Goal: Information Seeking & Learning: Find specific fact

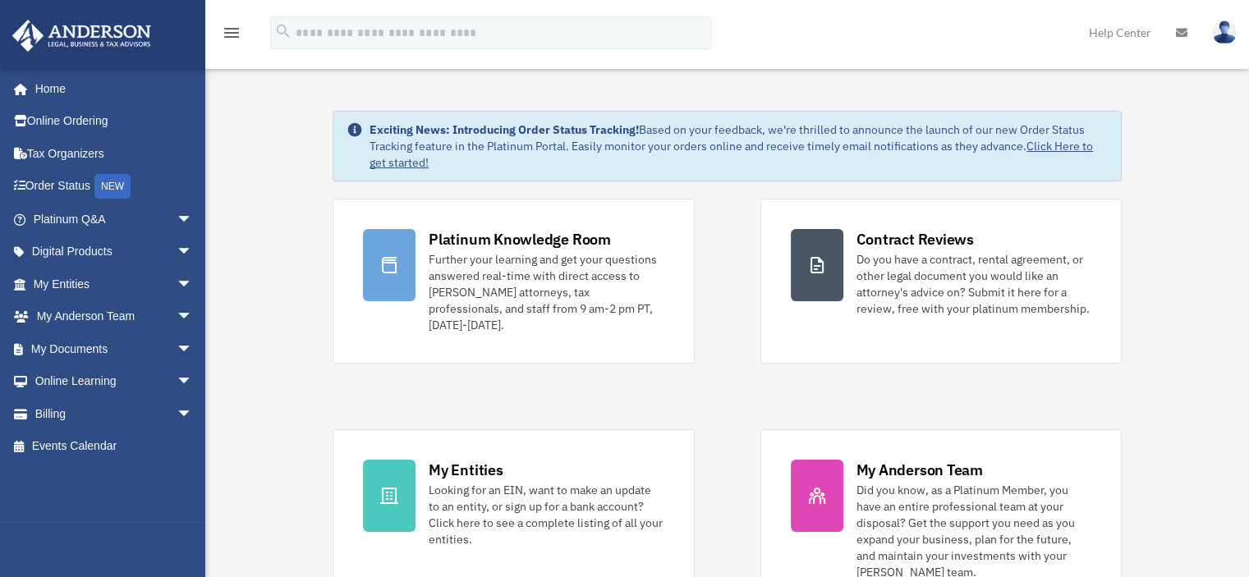
select select "*******"
click at [86, 346] on link "My Documents arrow_drop_down" at bounding box center [114, 349] width 206 height 33
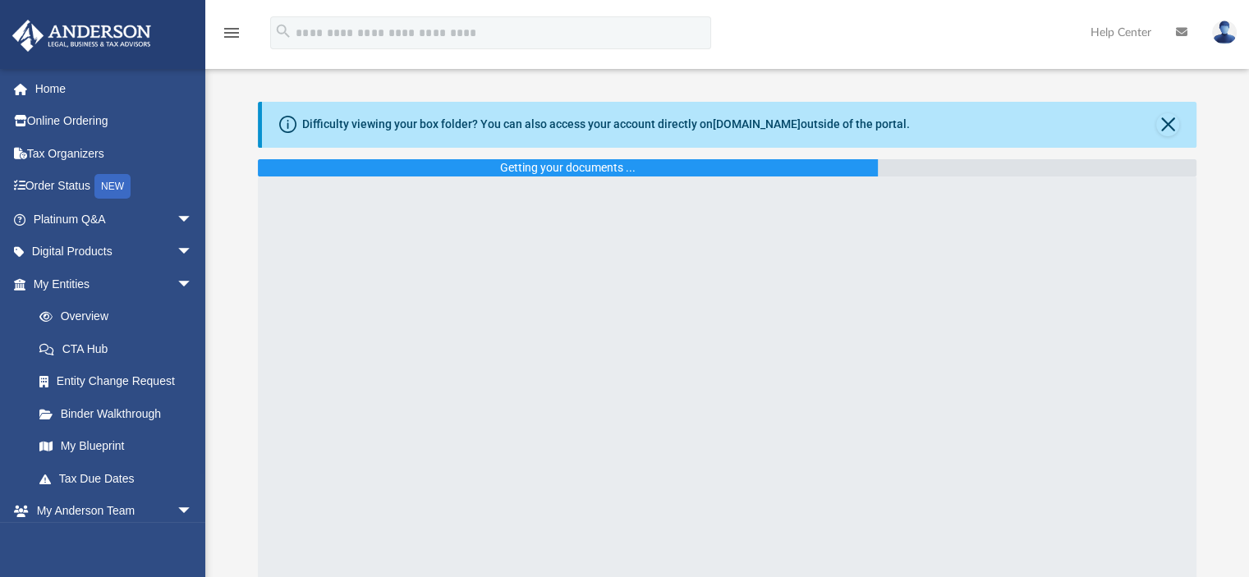
select select "*******"
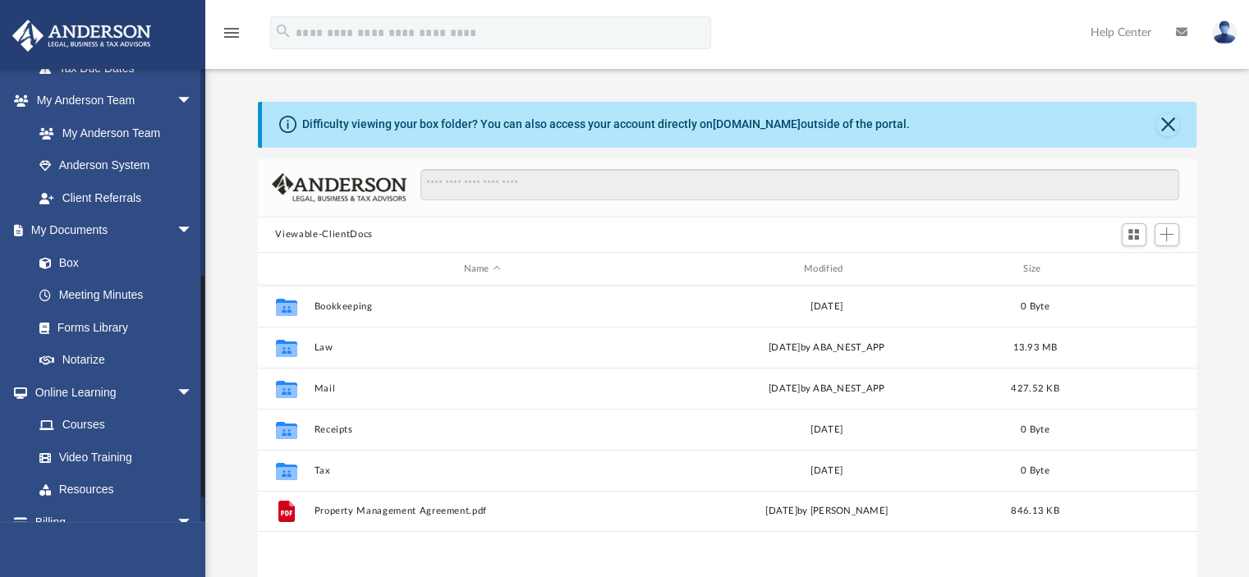
scroll to position [463, 0]
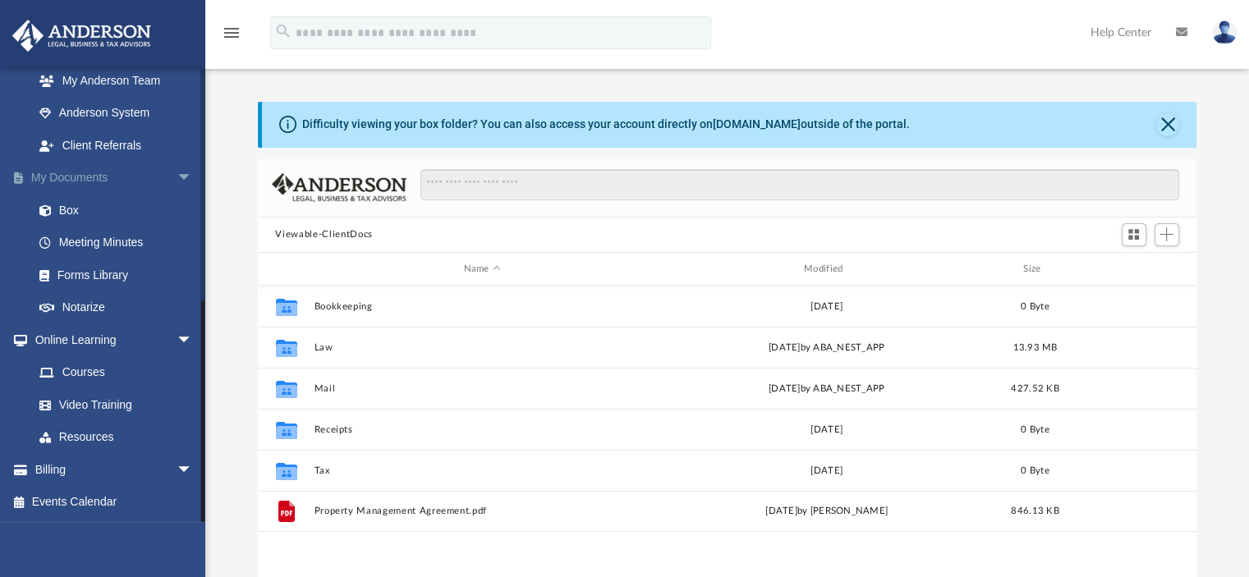
click at [74, 179] on link "My Documents arrow_drop_down" at bounding box center [114, 178] width 206 height 33
click at [177, 176] on span "arrow_drop_down" at bounding box center [193, 179] width 33 height 34
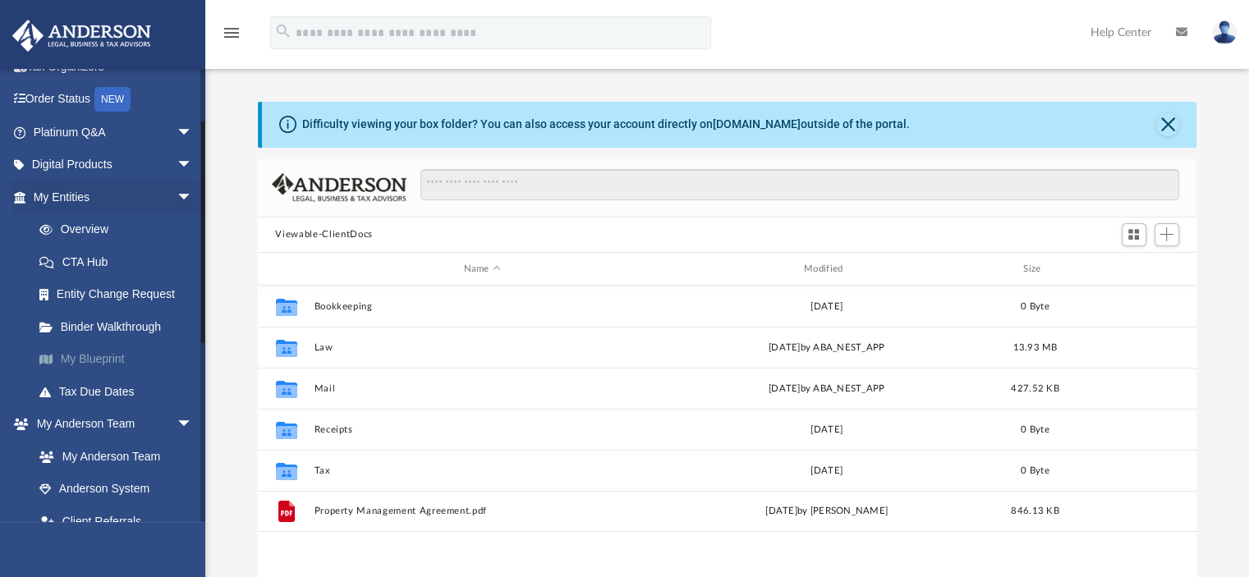
scroll to position [0, 0]
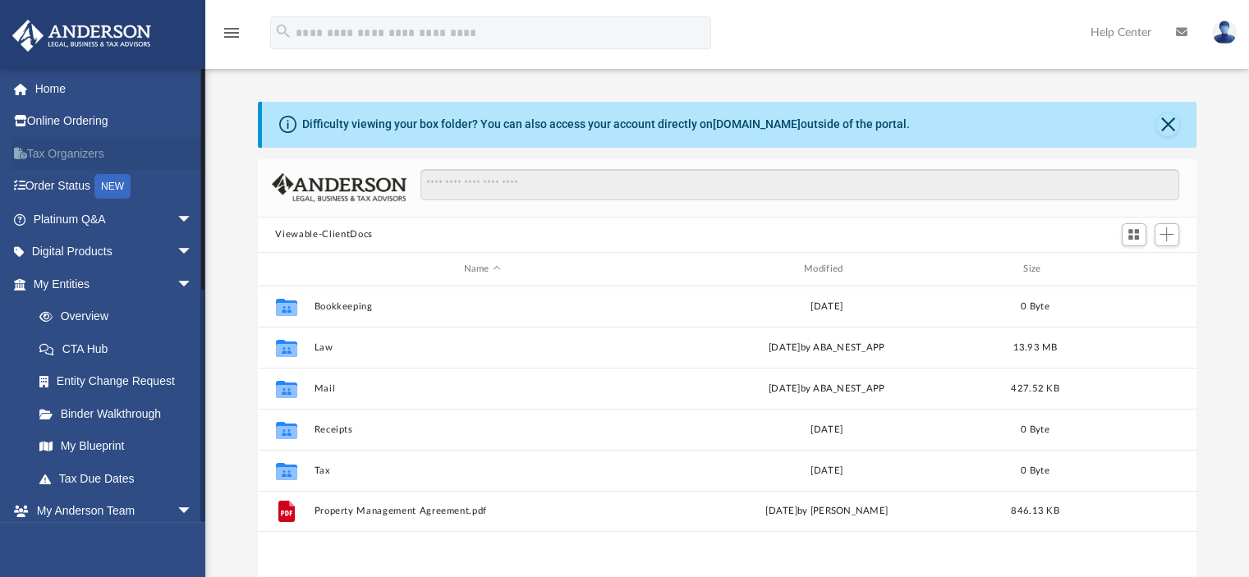
click at [46, 154] on link "Tax Organizers" at bounding box center [114, 153] width 206 height 33
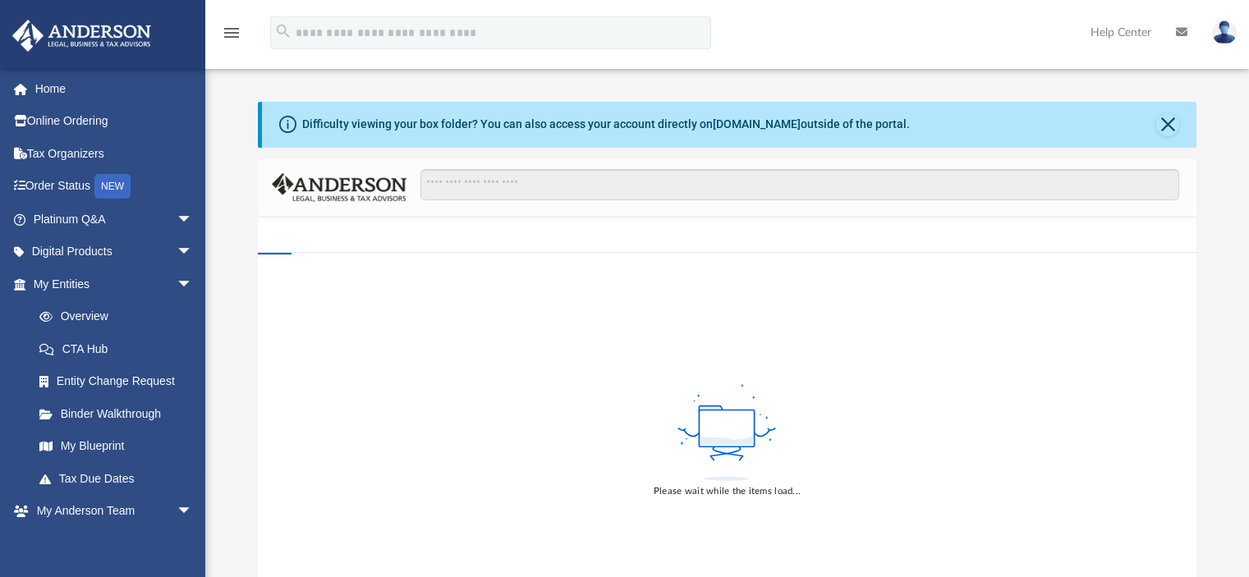
select select "*******"
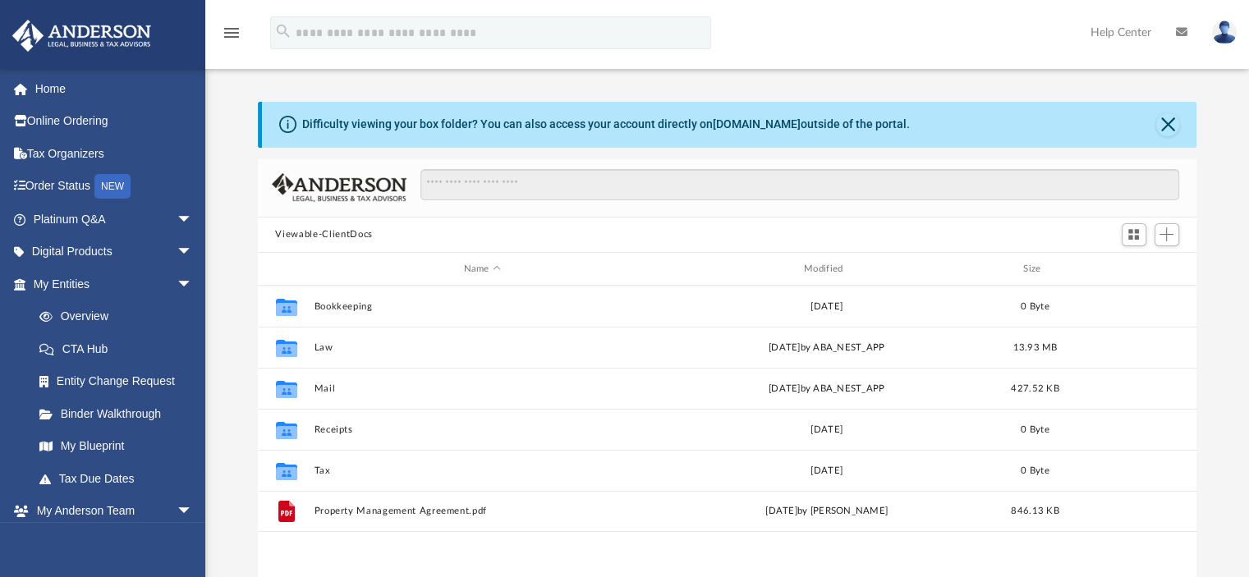
scroll to position [361, 926]
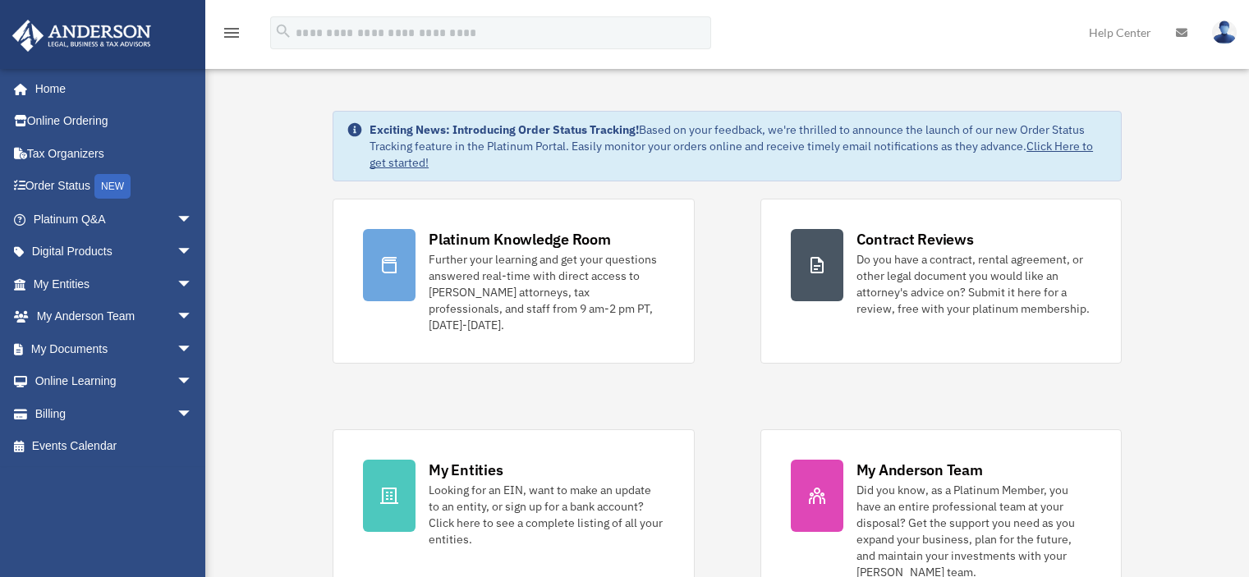
select select "*******"
click at [51, 344] on link "My Documents arrow_drop_down" at bounding box center [114, 349] width 206 height 33
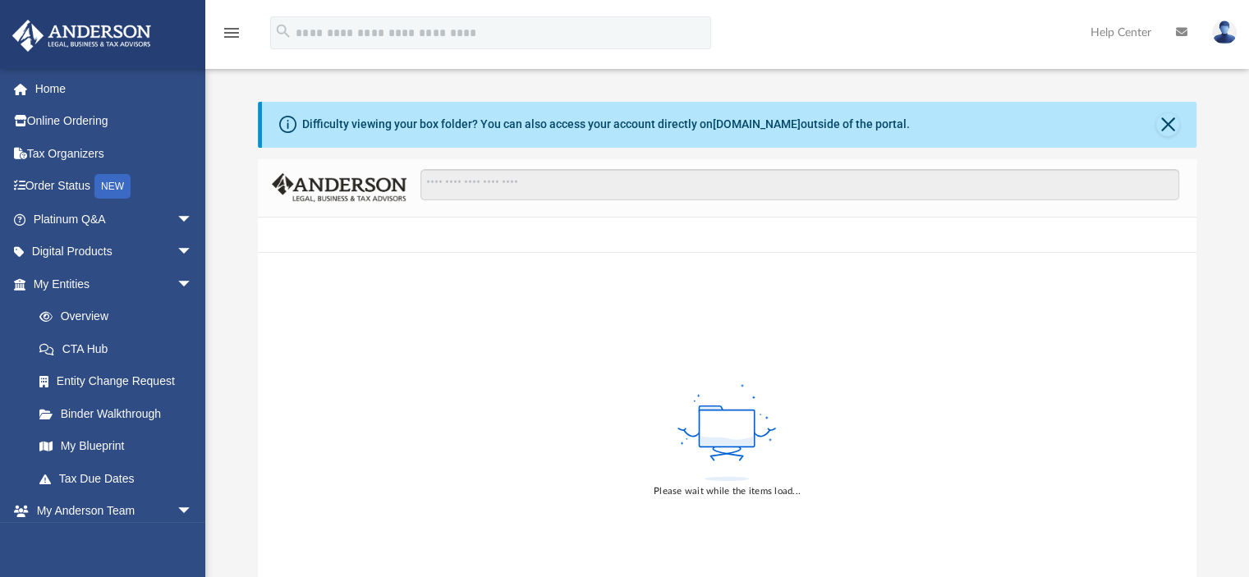
select select "*******"
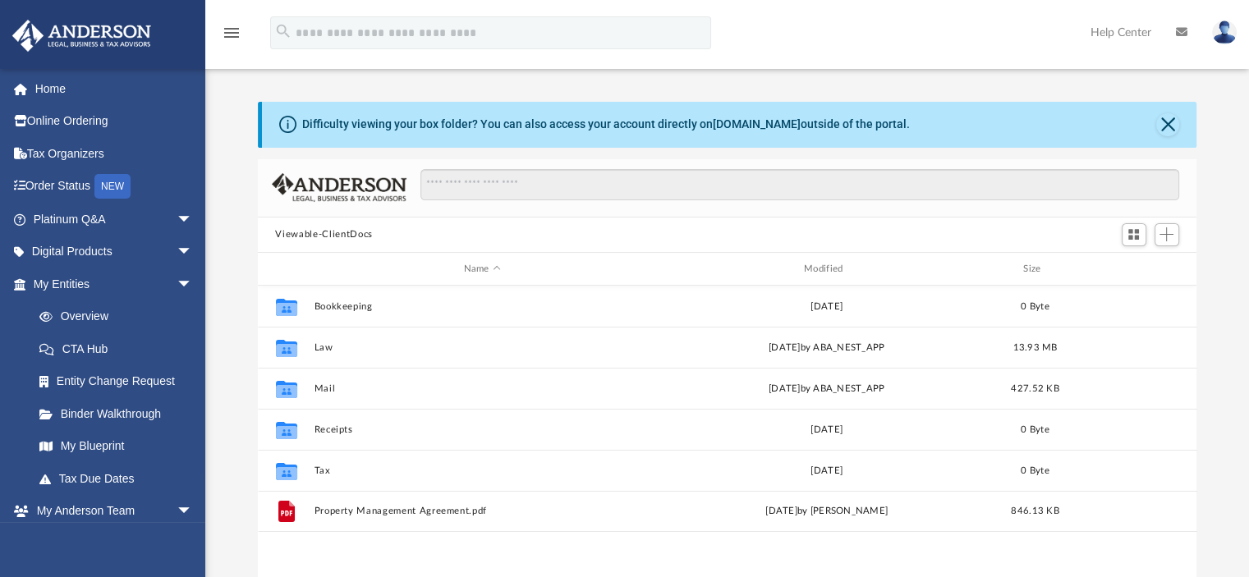
scroll to position [361, 926]
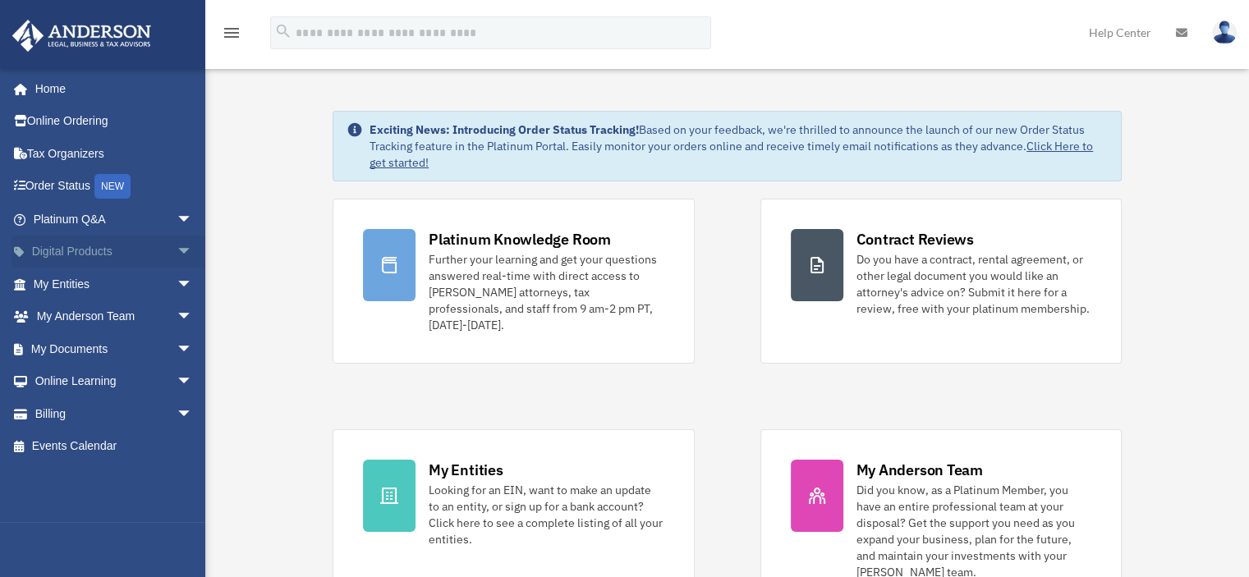
select select "*******"
click at [55, 216] on link "Platinum Q&A arrow_drop_down" at bounding box center [114, 219] width 206 height 33
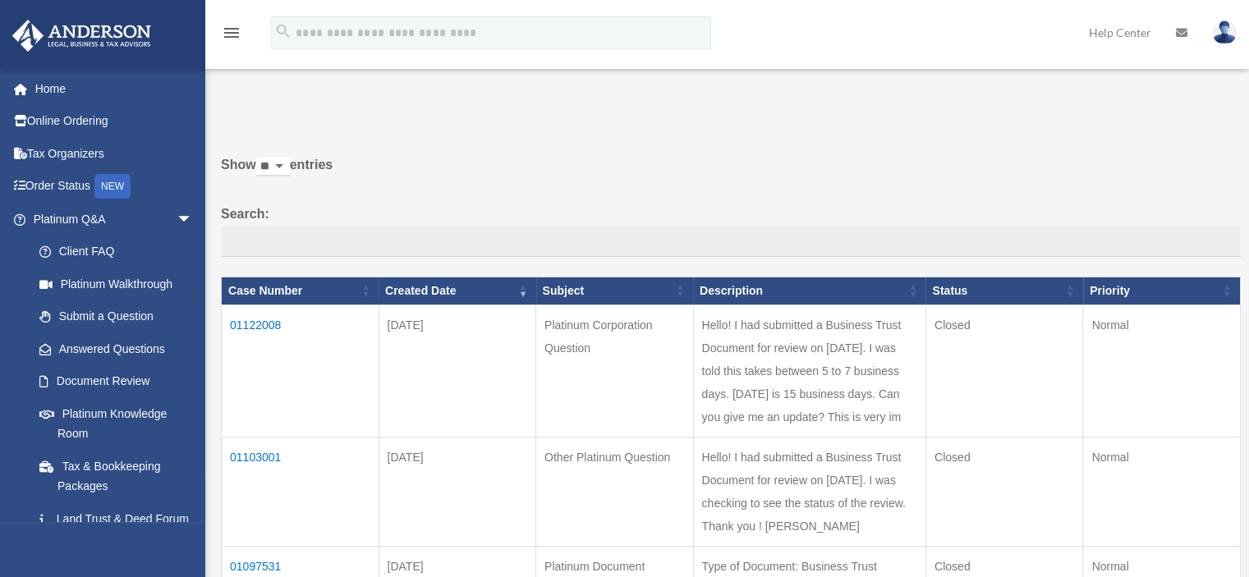
select select "*******"
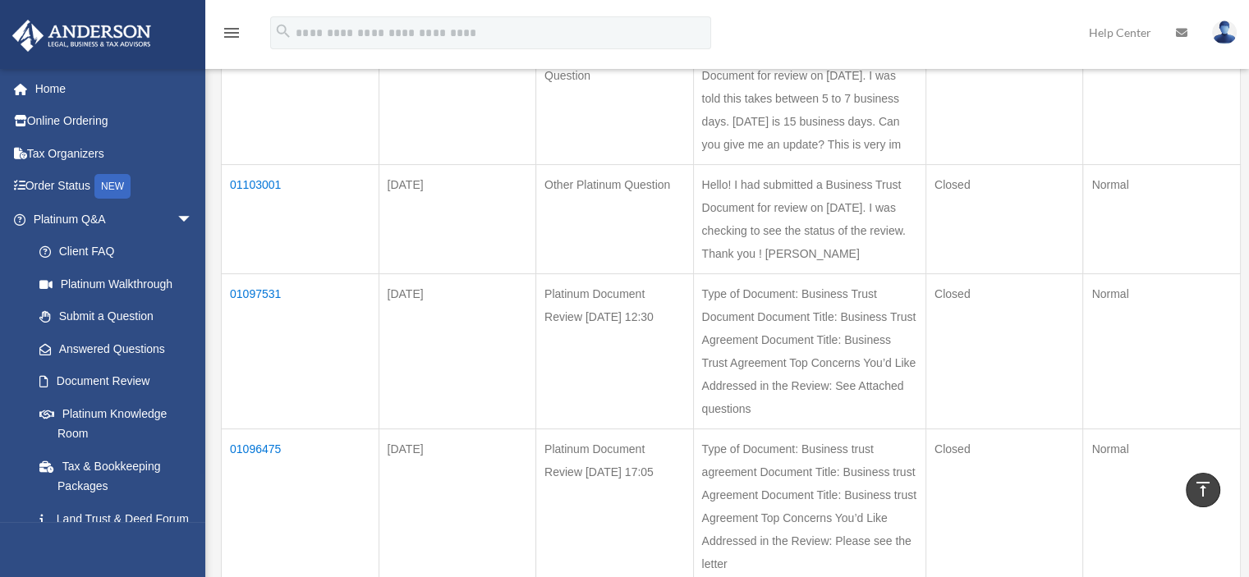
scroll to position [246, 0]
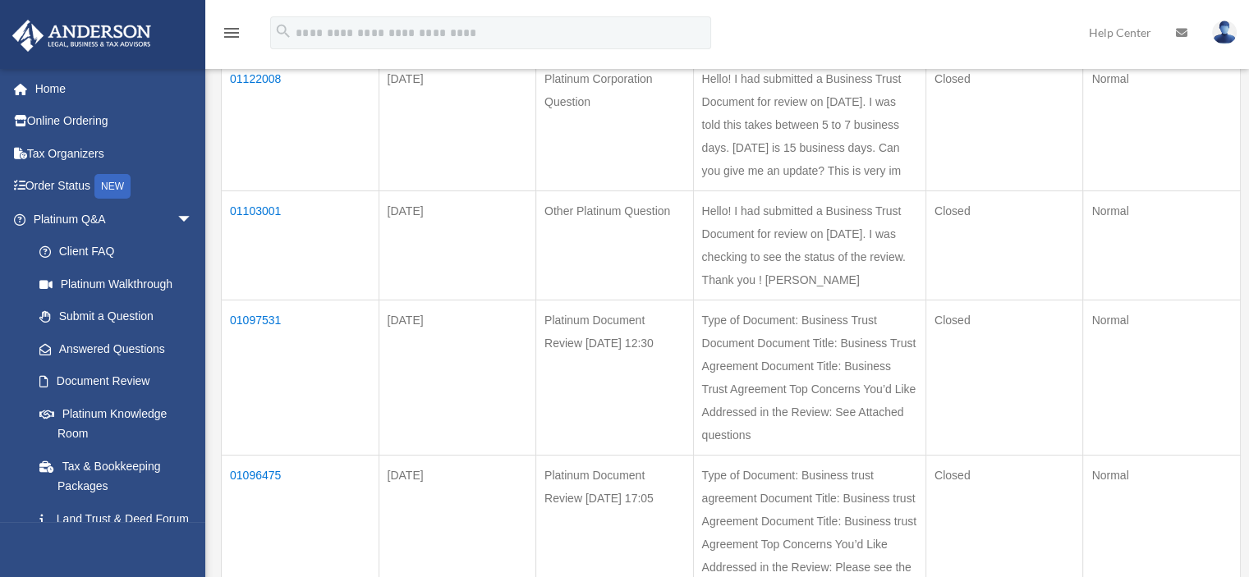
click at [238, 252] on td "01103001" at bounding box center [301, 245] width 158 height 109
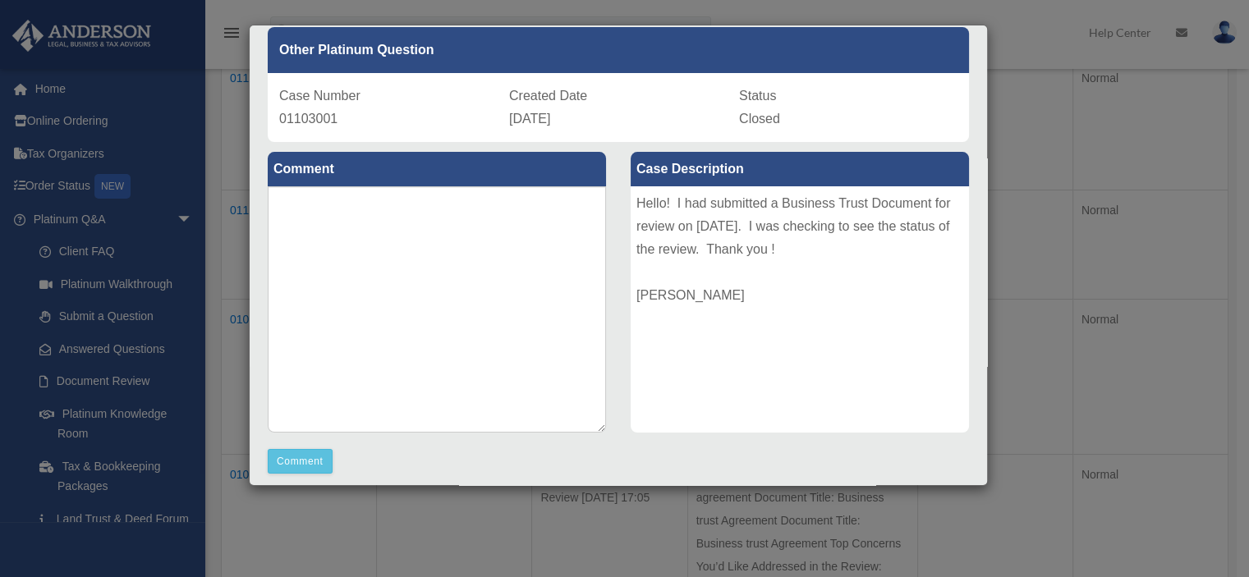
scroll to position [48, 0]
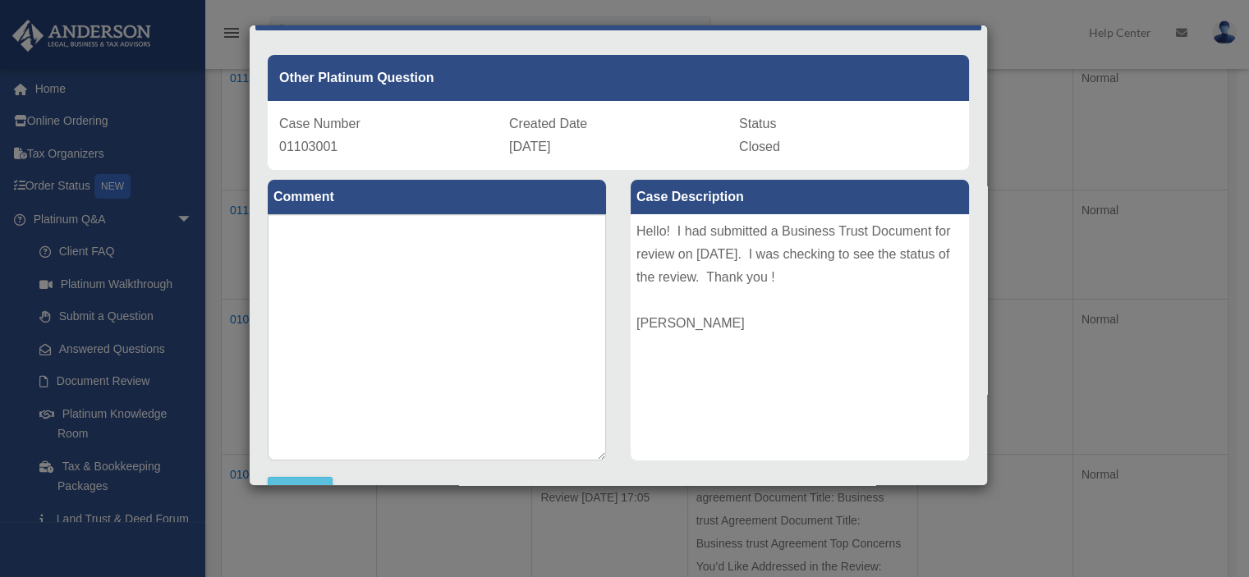
click at [1117, 169] on div "Case Detail × Other Platinum Question Case Number 01103001 Created Date Septemb…" at bounding box center [624, 288] width 1249 height 577
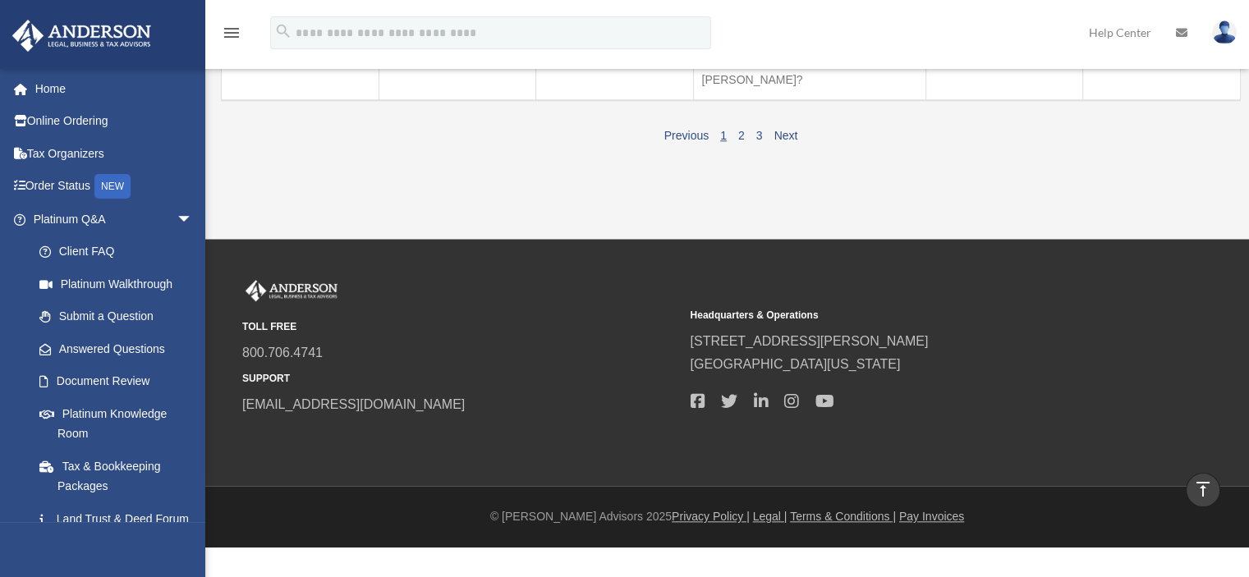
scroll to position [1862, 0]
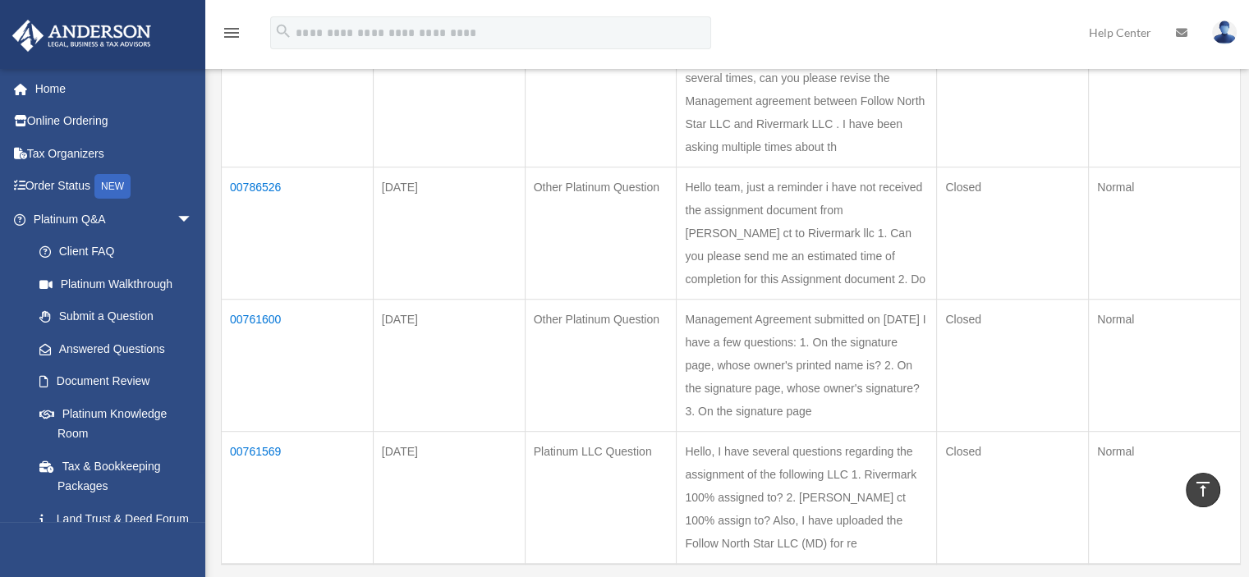
scroll to position [1487, 0]
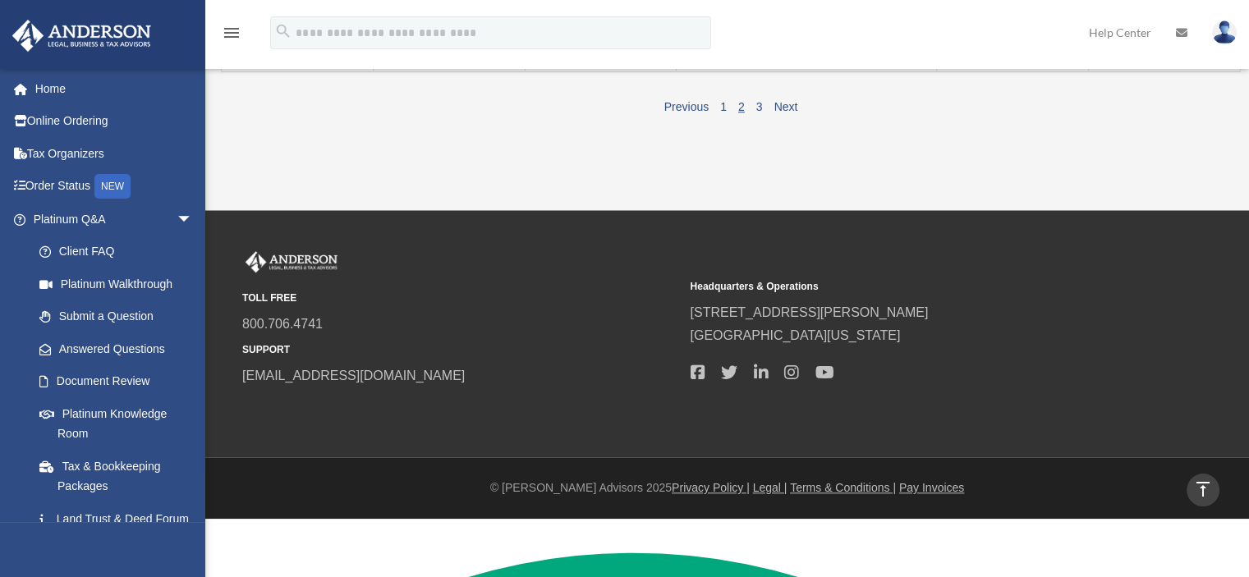
click at [726, 113] on link "1" at bounding box center [723, 106] width 7 height 13
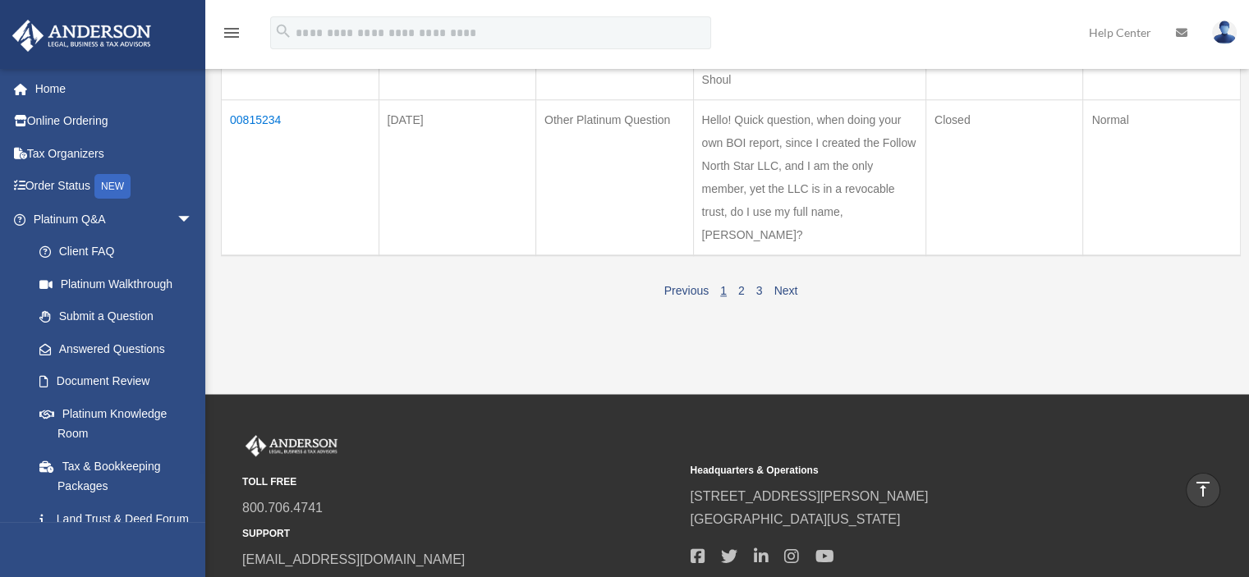
click at [725, 297] on link "1" at bounding box center [723, 290] width 7 height 13
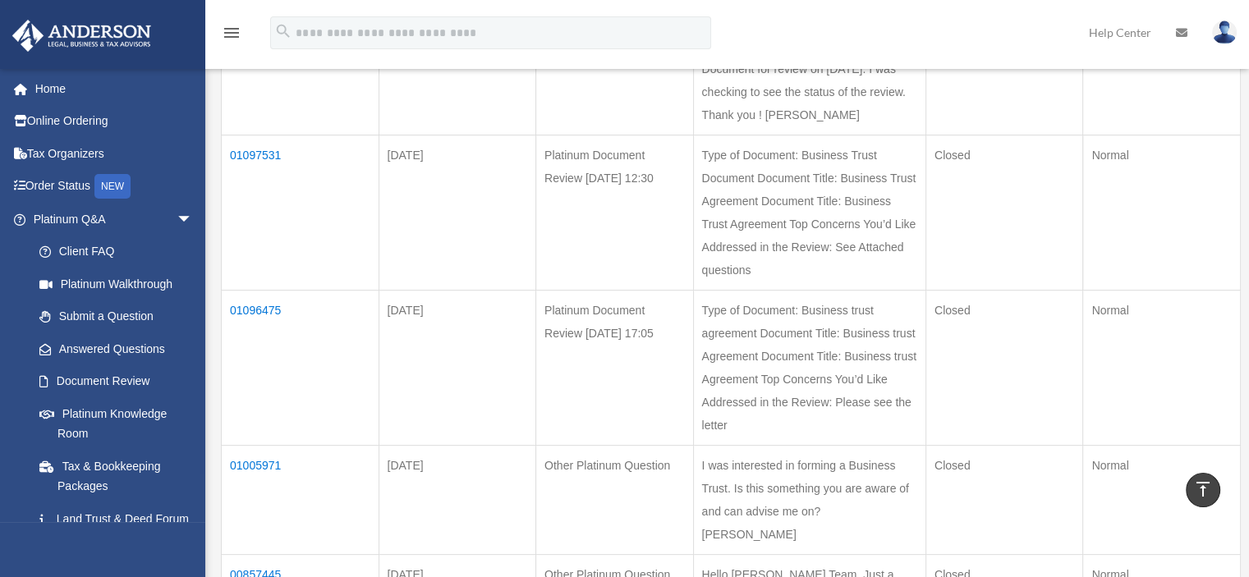
scroll to position [420, 0]
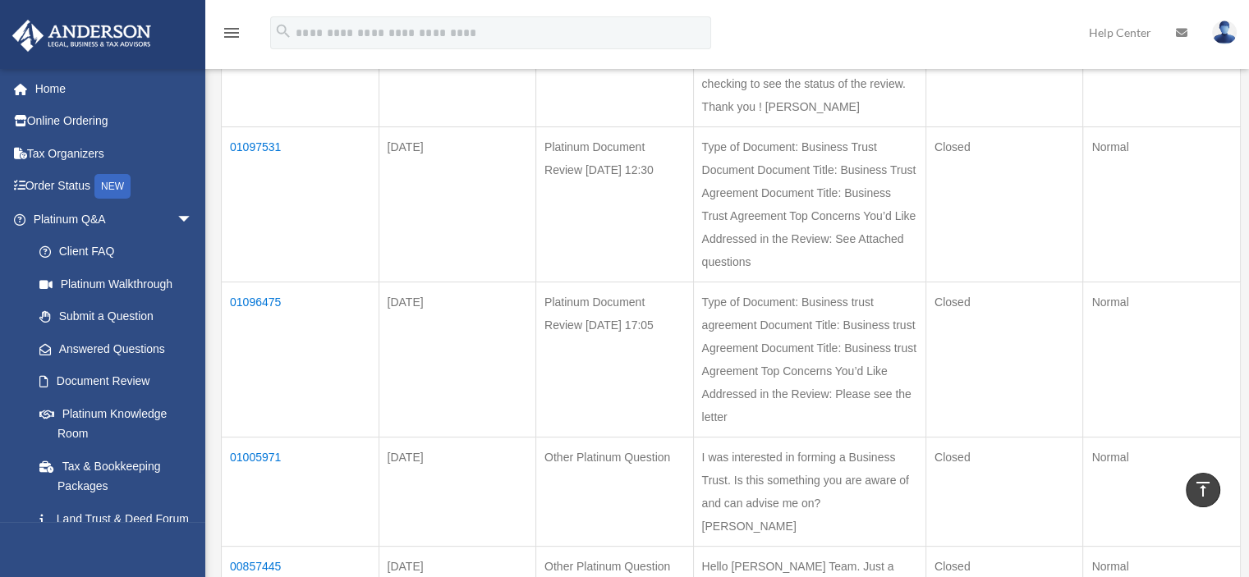
click at [250, 209] on td "01097531" at bounding box center [301, 203] width 158 height 155
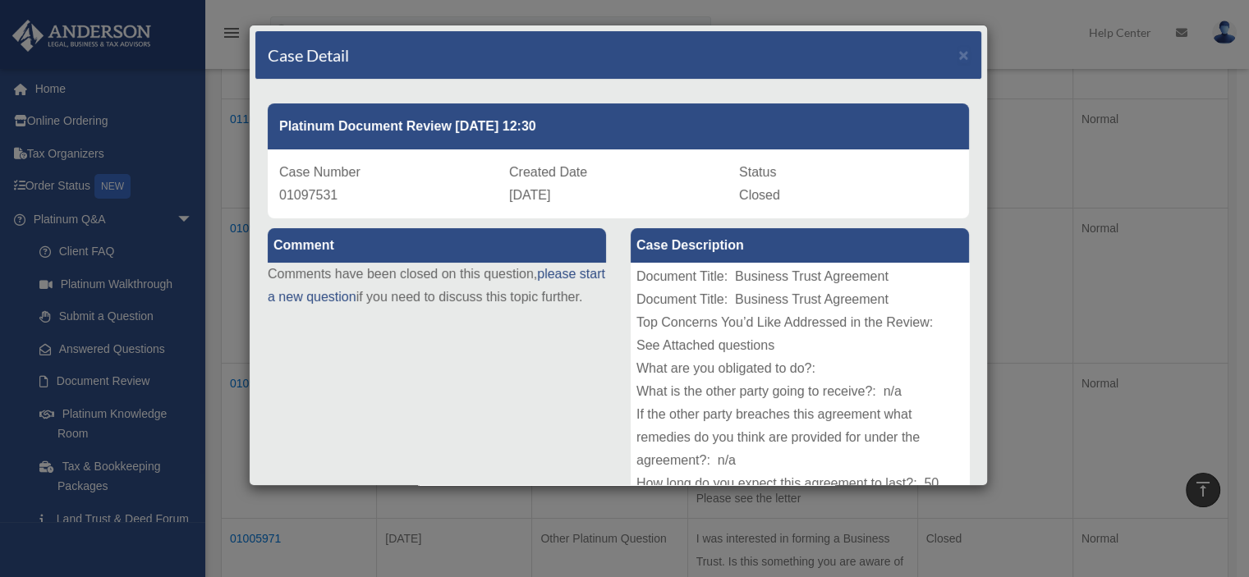
scroll to position [0, 0]
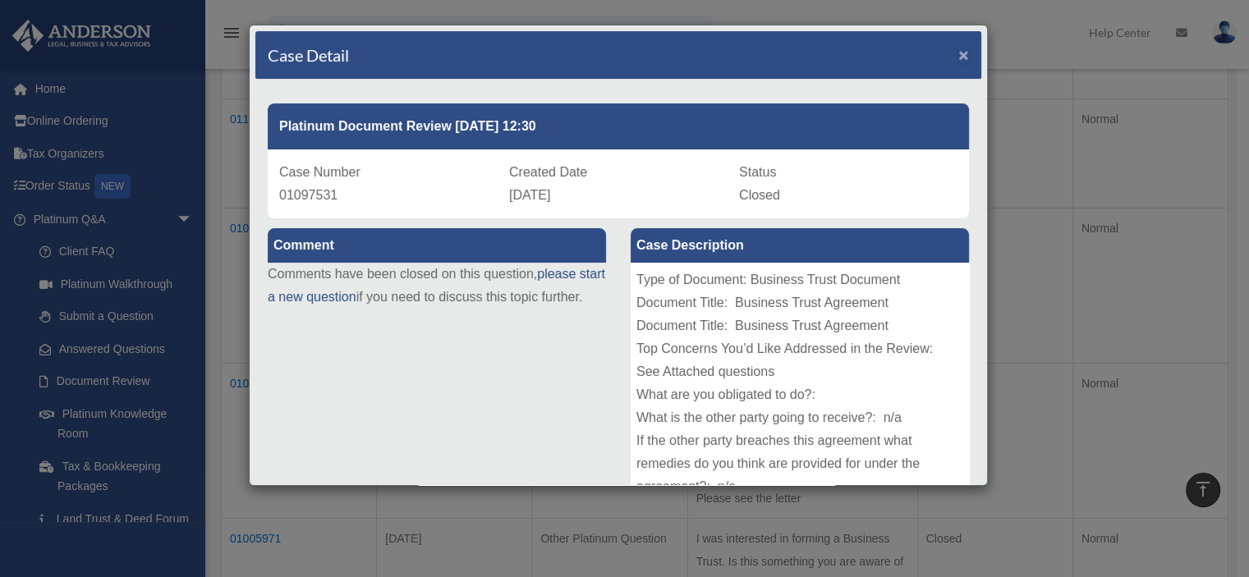
click at [958, 53] on span "×" at bounding box center [963, 54] width 11 height 19
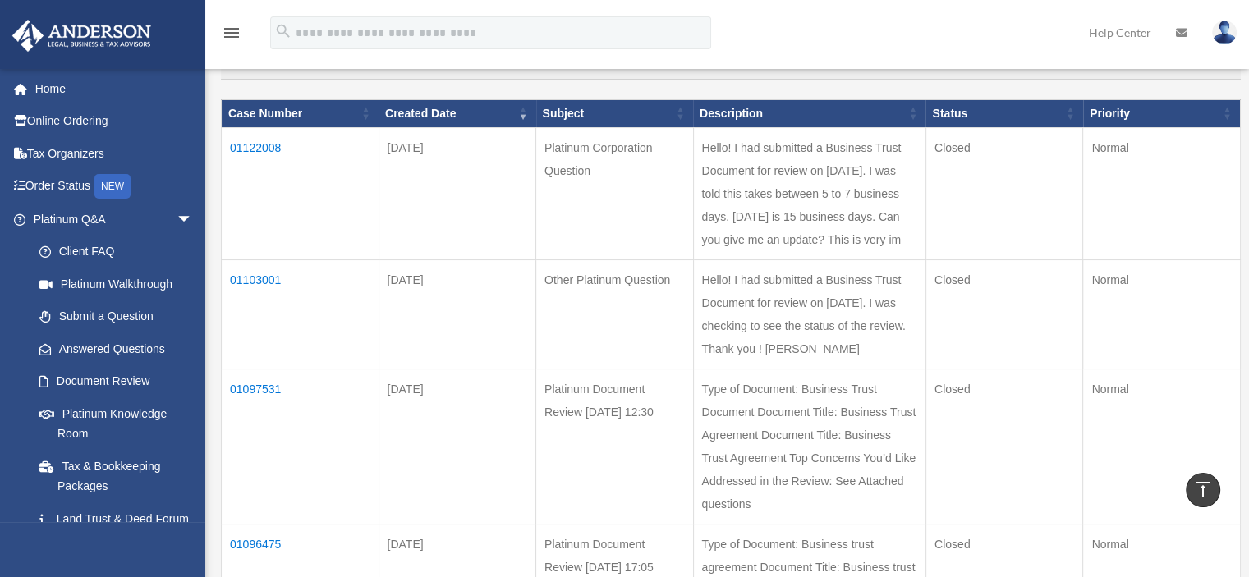
scroll to position [173, 0]
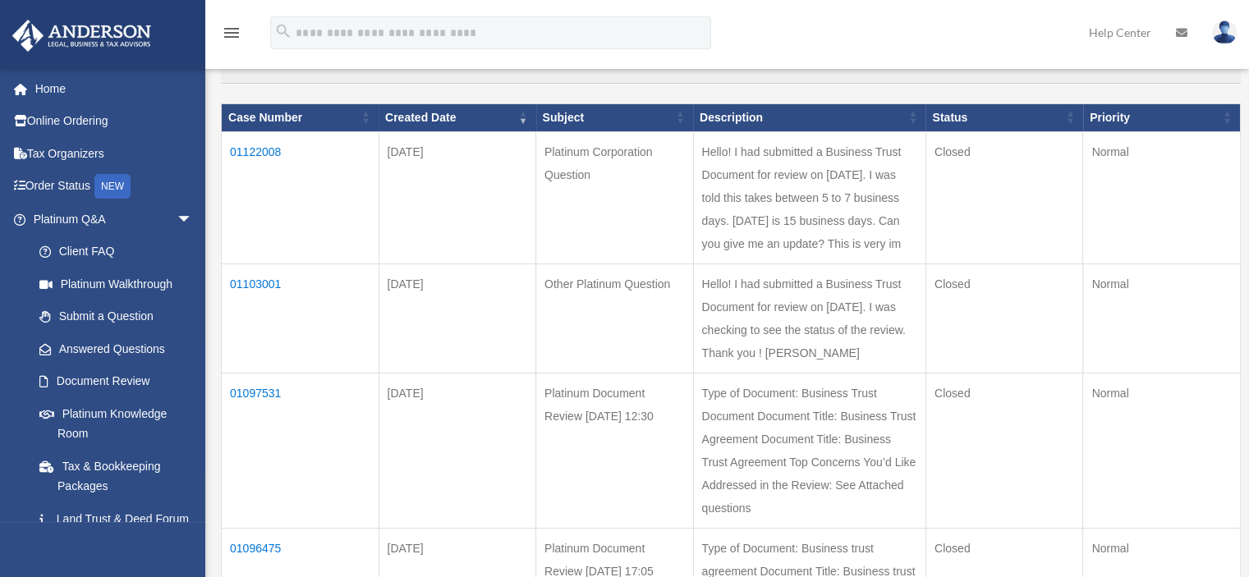
click at [252, 324] on td "01103001" at bounding box center [301, 318] width 158 height 109
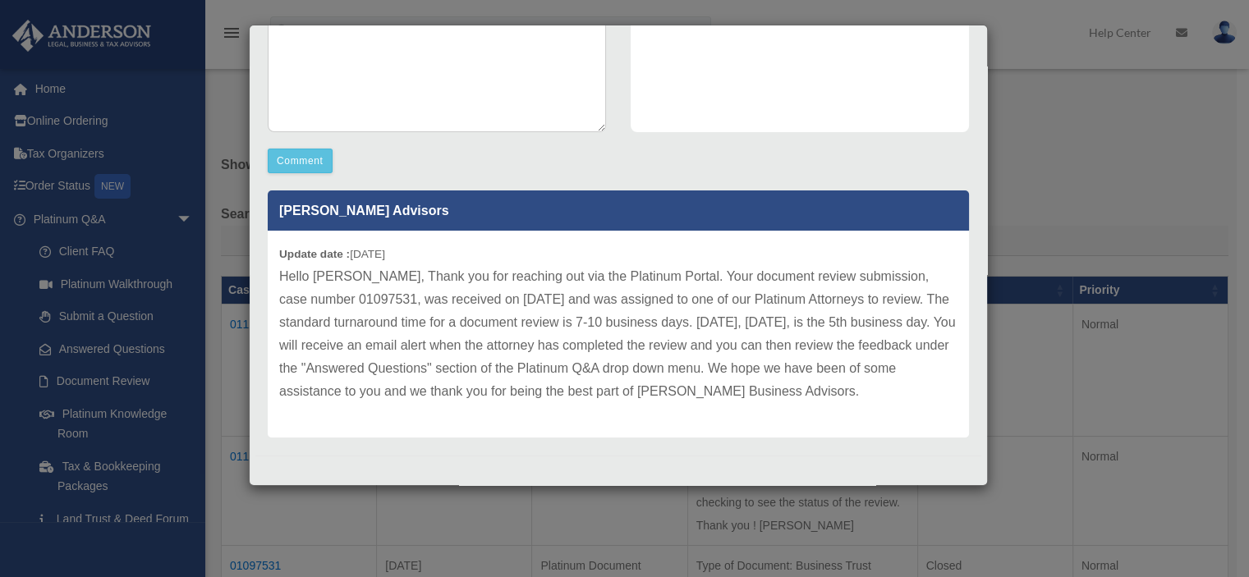
scroll to position [0, 0]
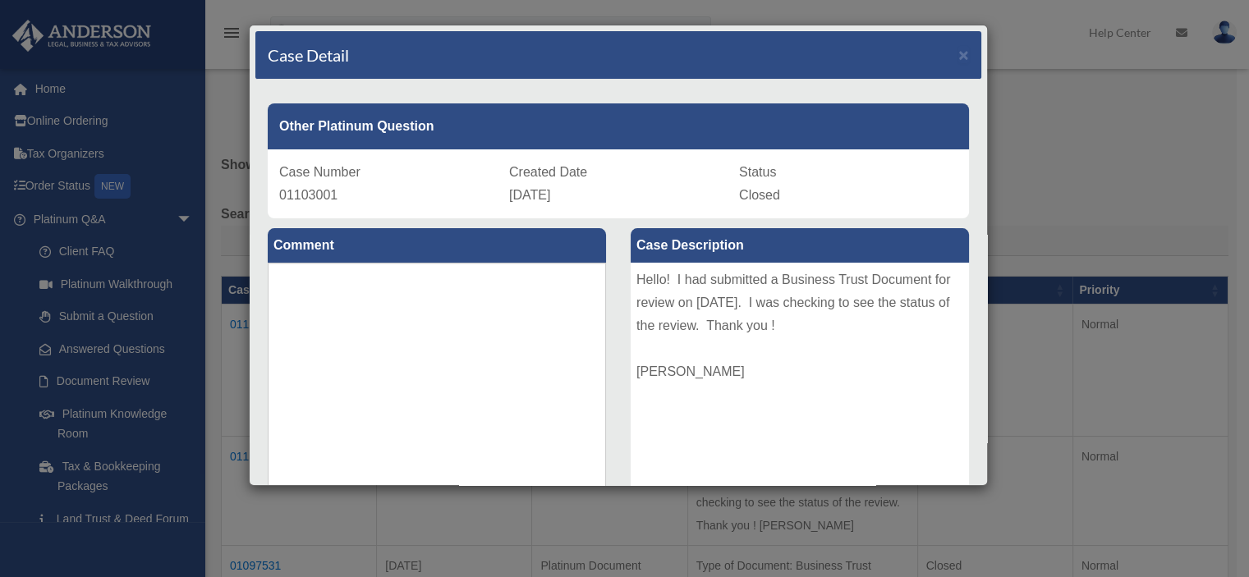
click at [1036, 167] on div "Case Detail × Other Platinum Question Case Number 01103001 Created Date Septemb…" at bounding box center [624, 288] width 1249 height 577
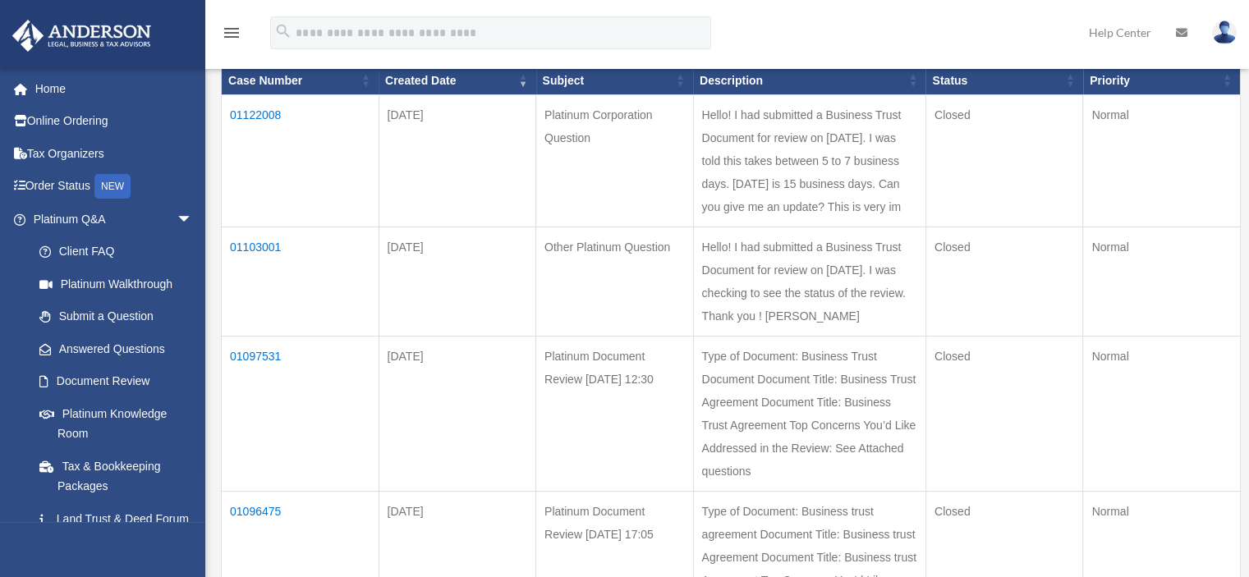
scroll to position [246, 0]
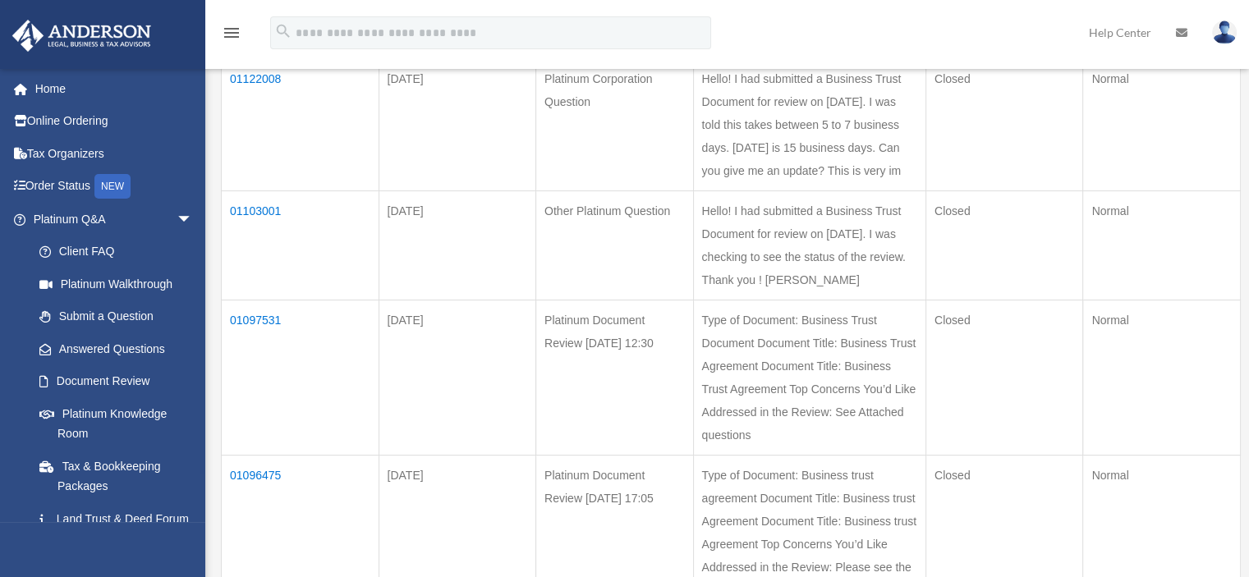
click at [250, 379] on td "01097531" at bounding box center [301, 377] width 158 height 155
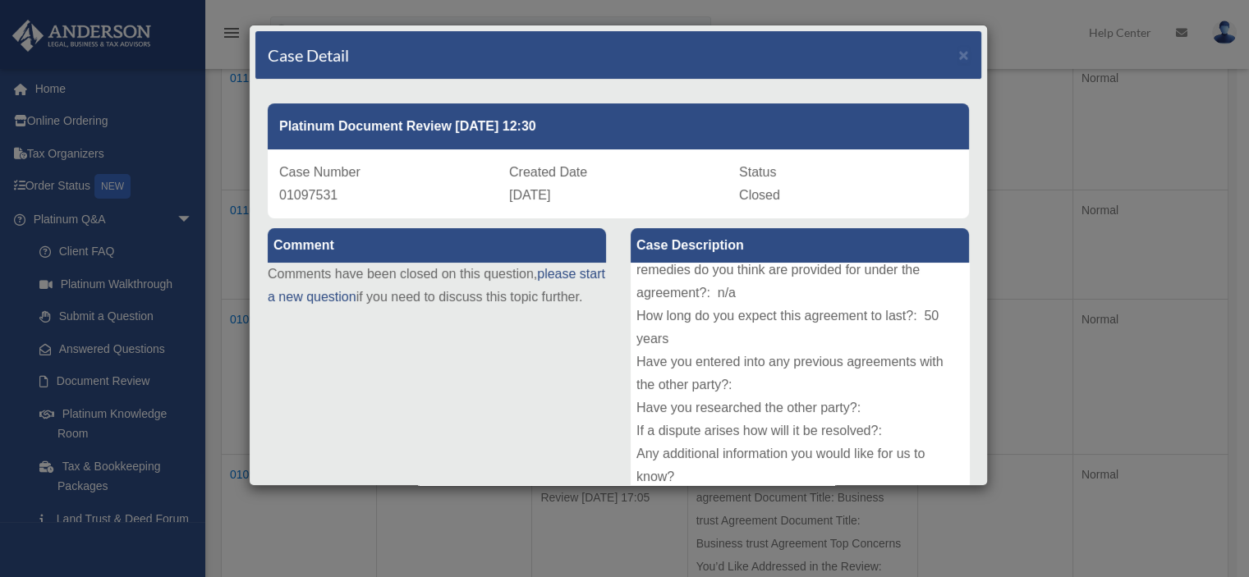
scroll to position [202, 0]
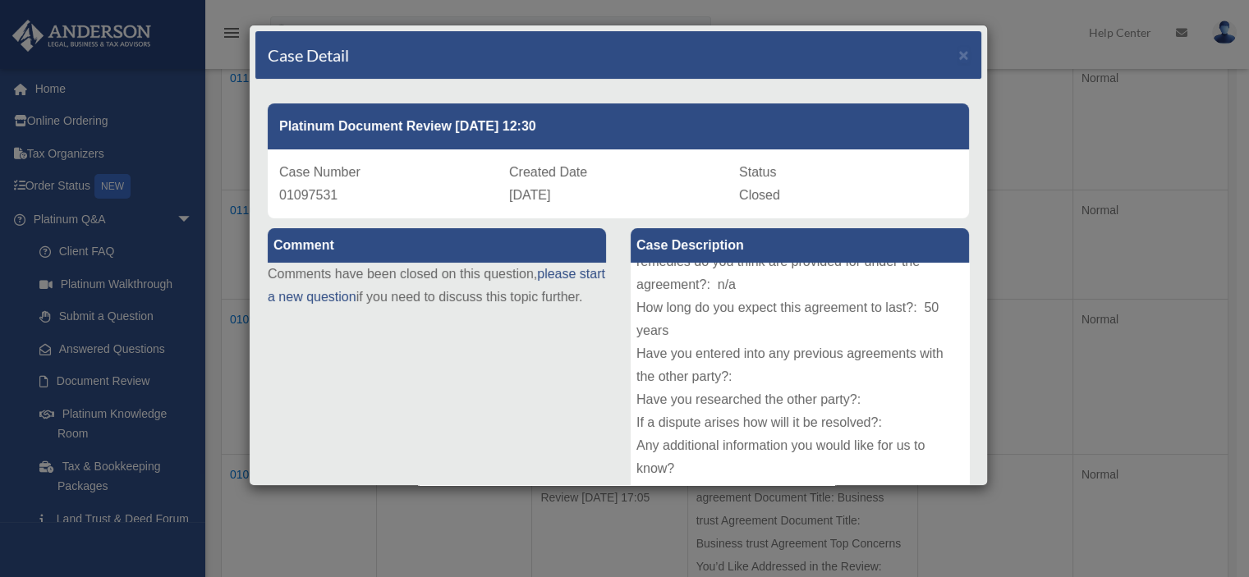
click at [958, 56] on div "Case Detail ×" at bounding box center [618, 55] width 726 height 48
click at [949, 65] on div "Case Detail ×" at bounding box center [618, 55] width 726 height 48
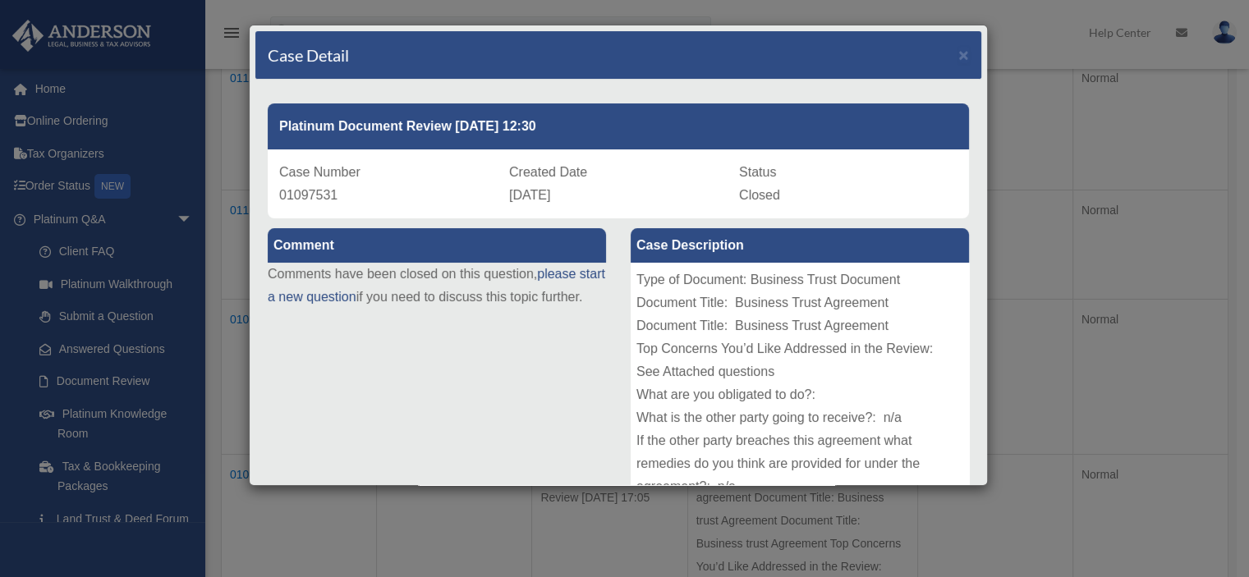
scroll to position [82, 0]
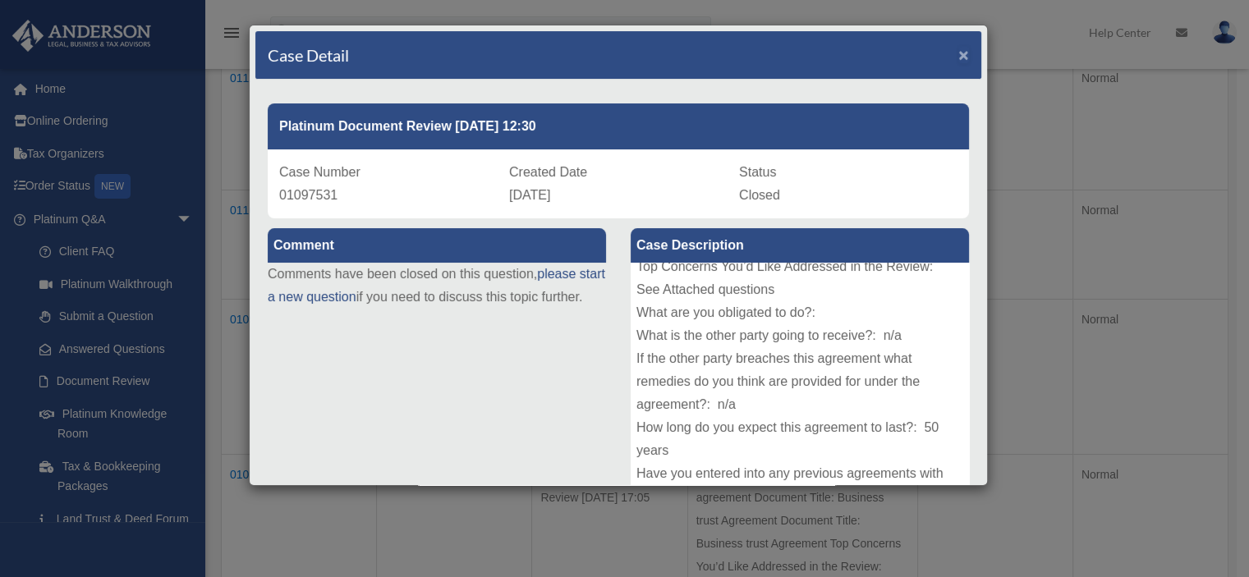
click at [958, 57] on span "×" at bounding box center [963, 54] width 11 height 19
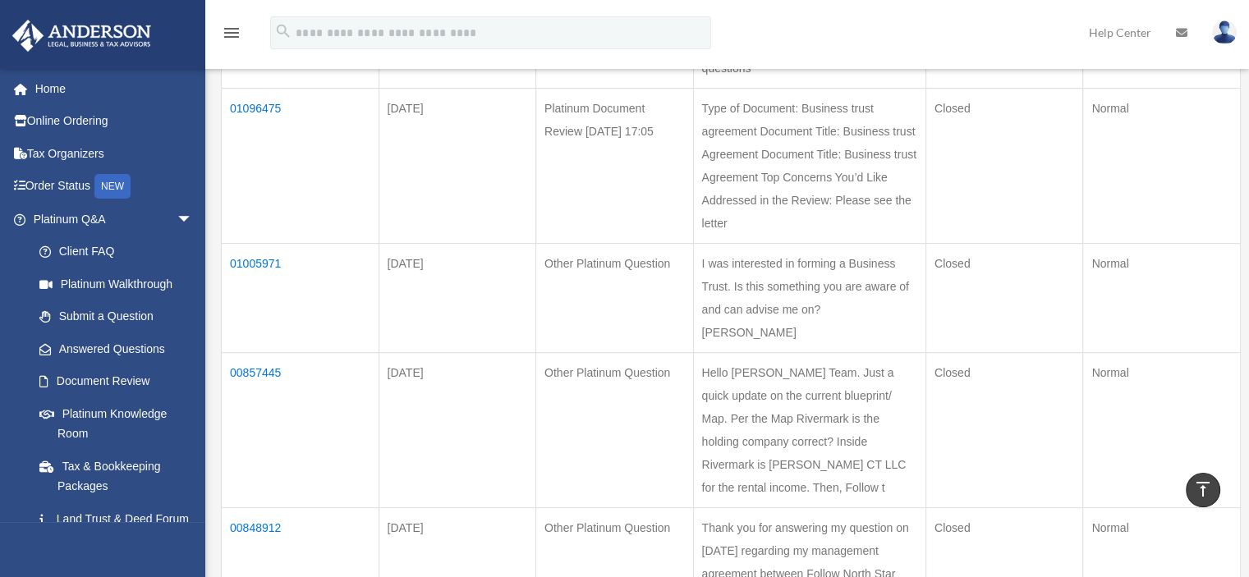
scroll to position [434, 0]
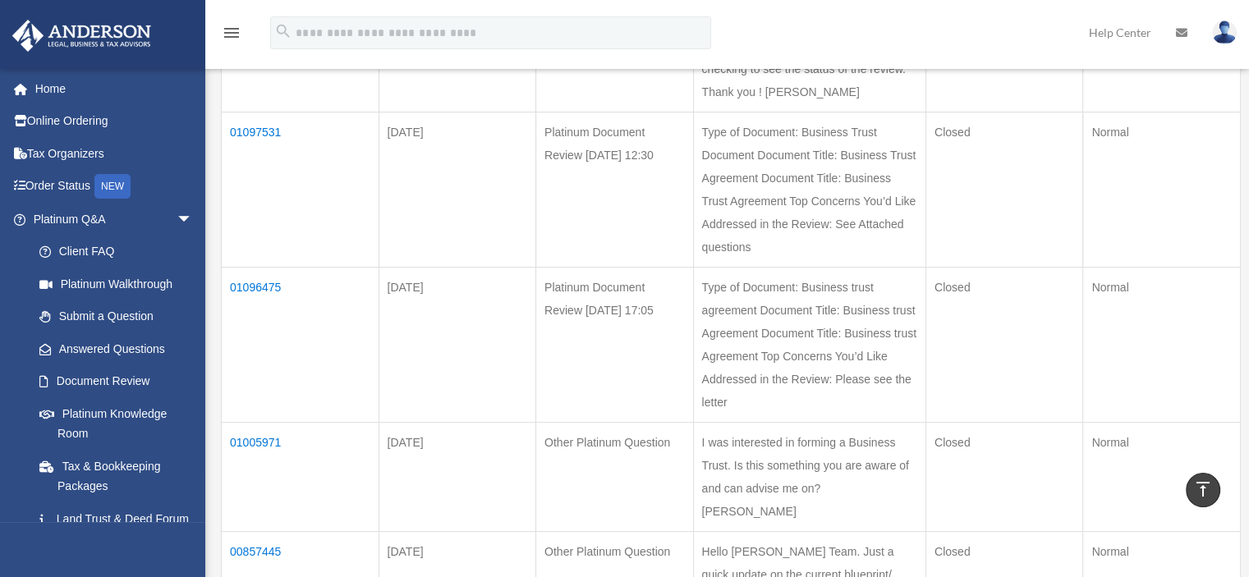
click at [250, 198] on td "01097531" at bounding box center [301, 189] width 158 height 155
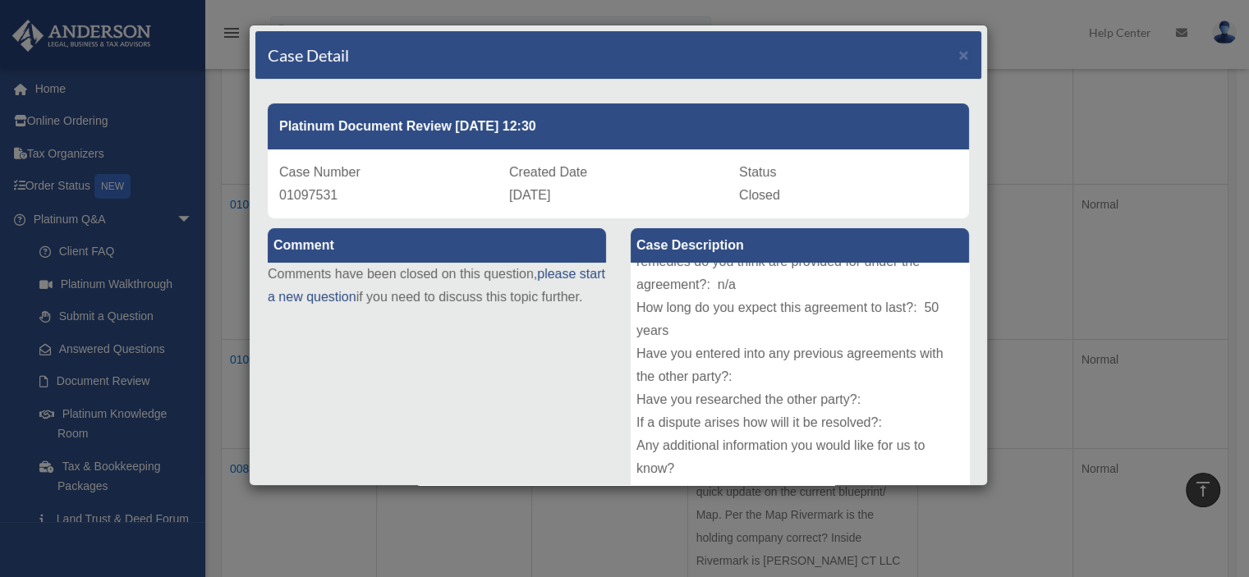
scroll to position [0, 0]
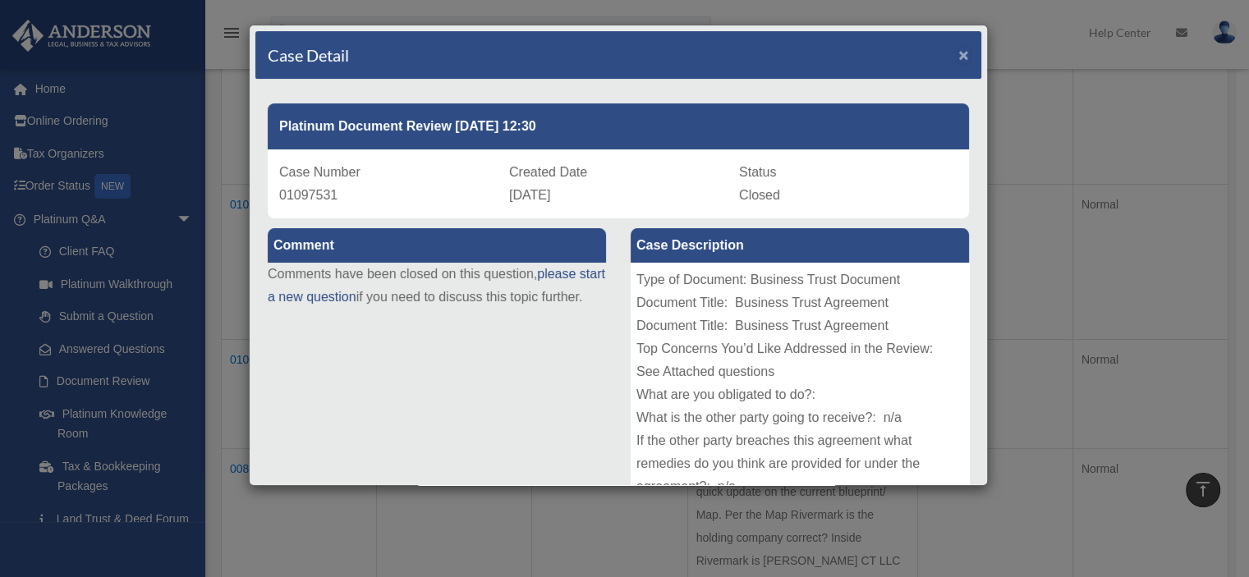
click at [958, 51] on span "×" at bounding box center [963, 54] width 11 height 19
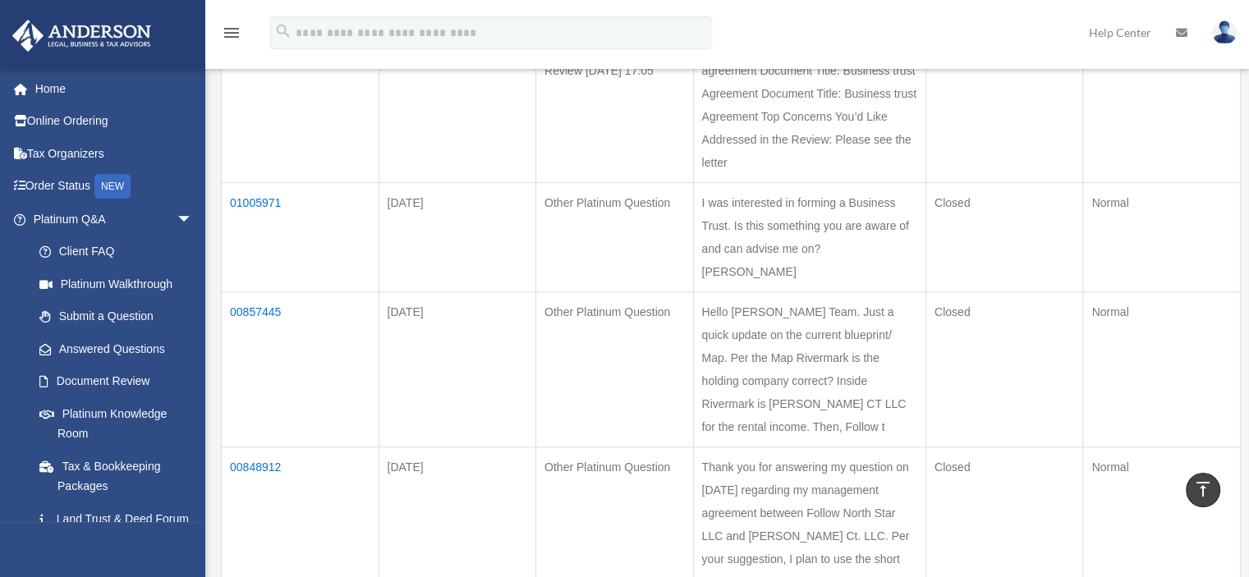
scroll to position [681, 0]
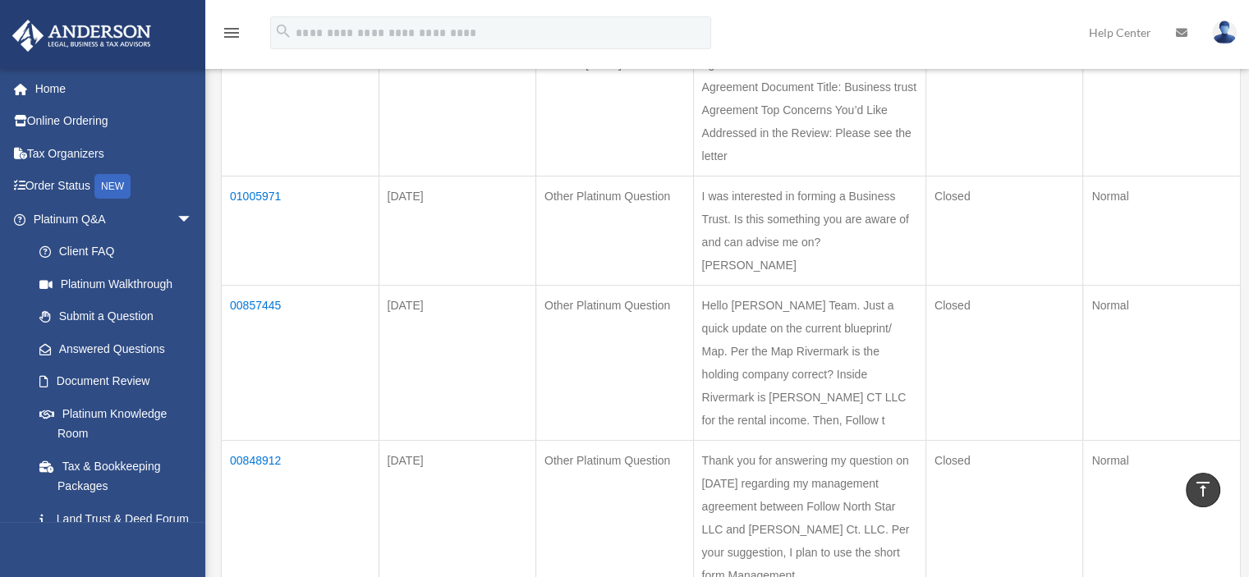
click at [265, 416] on td "00857445" at bounding box center [301, 362] width 158 height 155
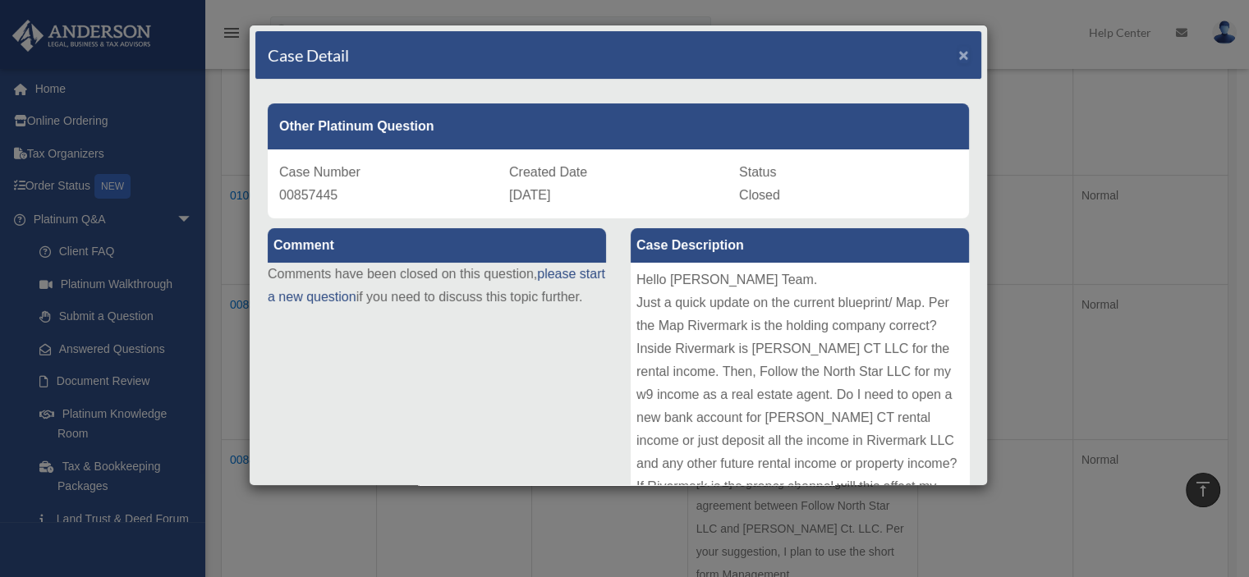
click at [958, 53] on span "×" at bounding box center [963, 54] width 11 height 19
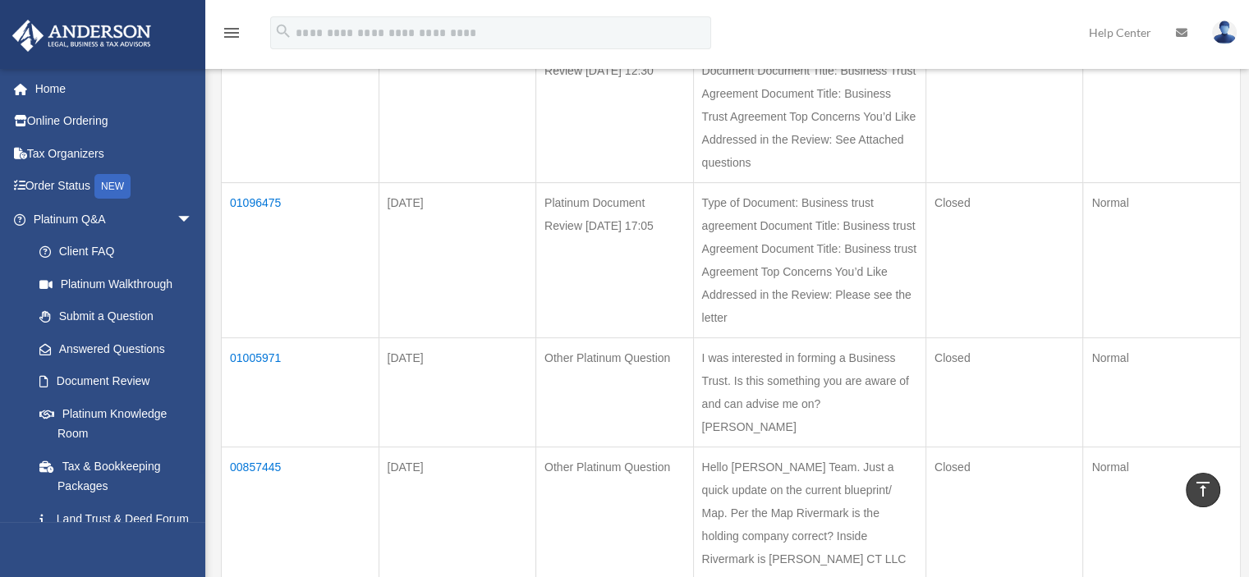
scroll to position [517, 0]
click at [254, 292] on td "01096475" at bounding box center [301, 262] width 158 height 155
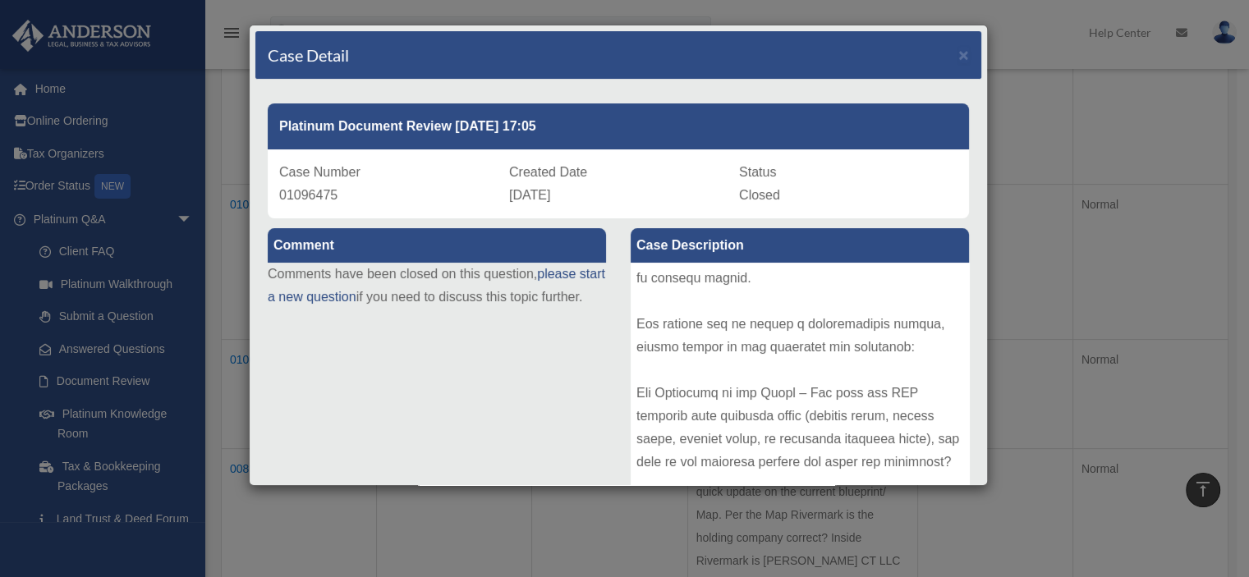
scroll to position [537, 0]
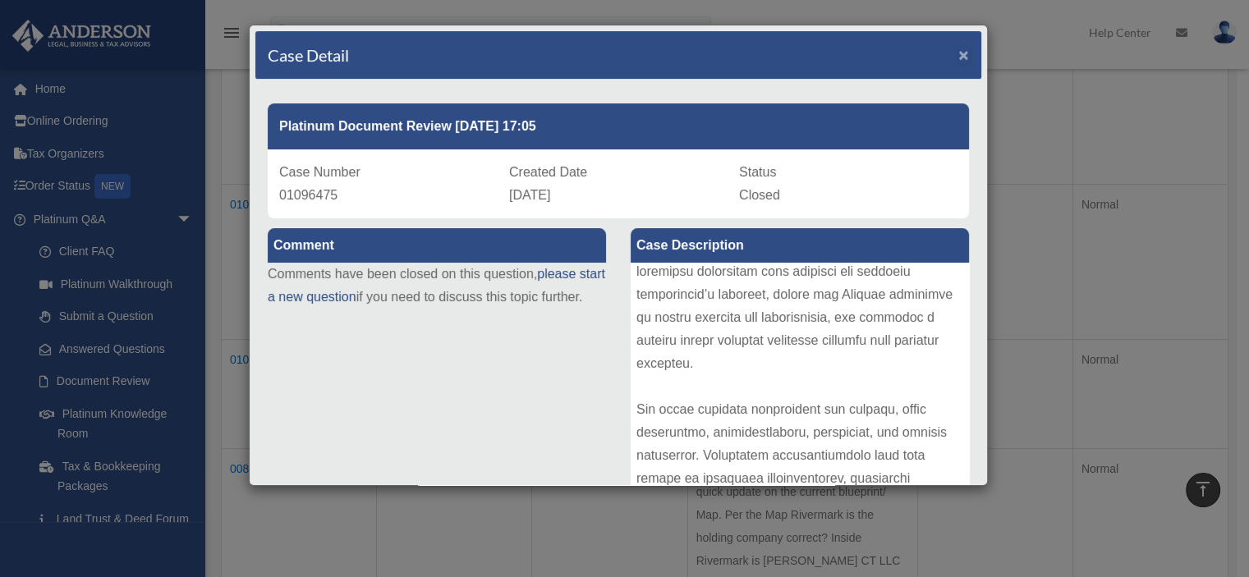
click at [958, 52] on span "×" at bounding box center [963, 54] width 11 height 19
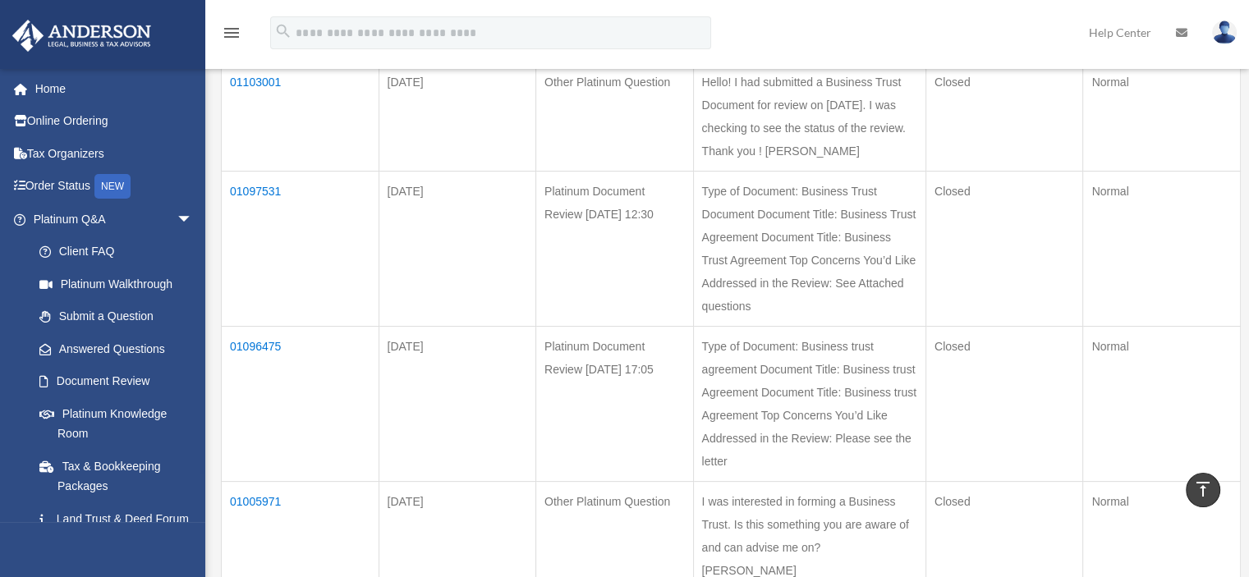
scroll to position [352, 0]
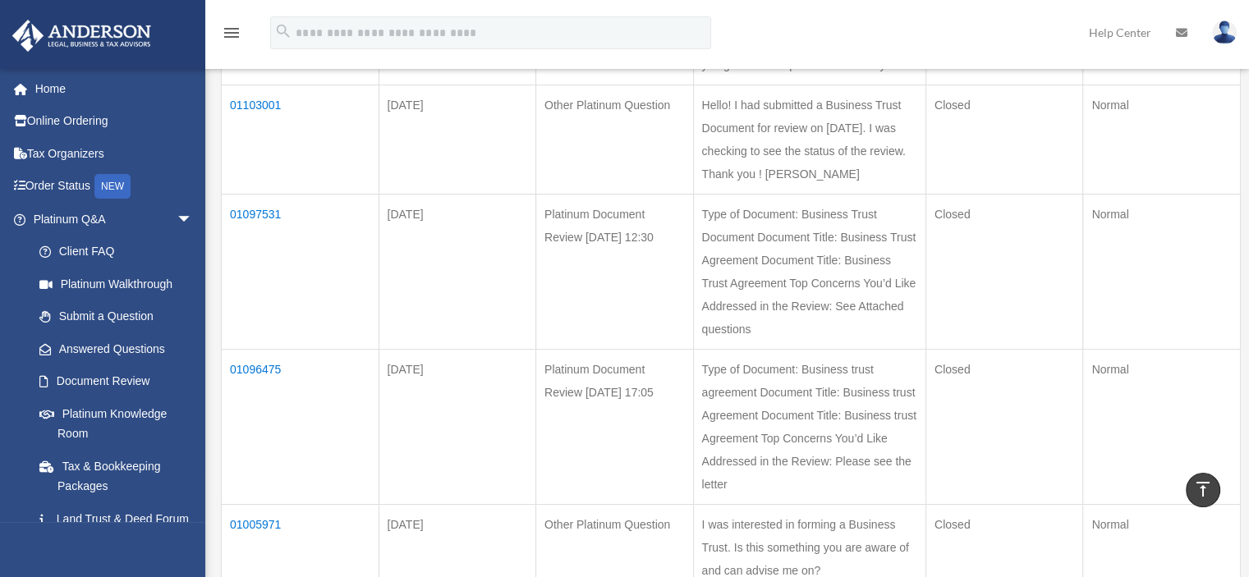
click at [247, 280] on td "01097531" at bounding box center [301, 271] width 158 height 155
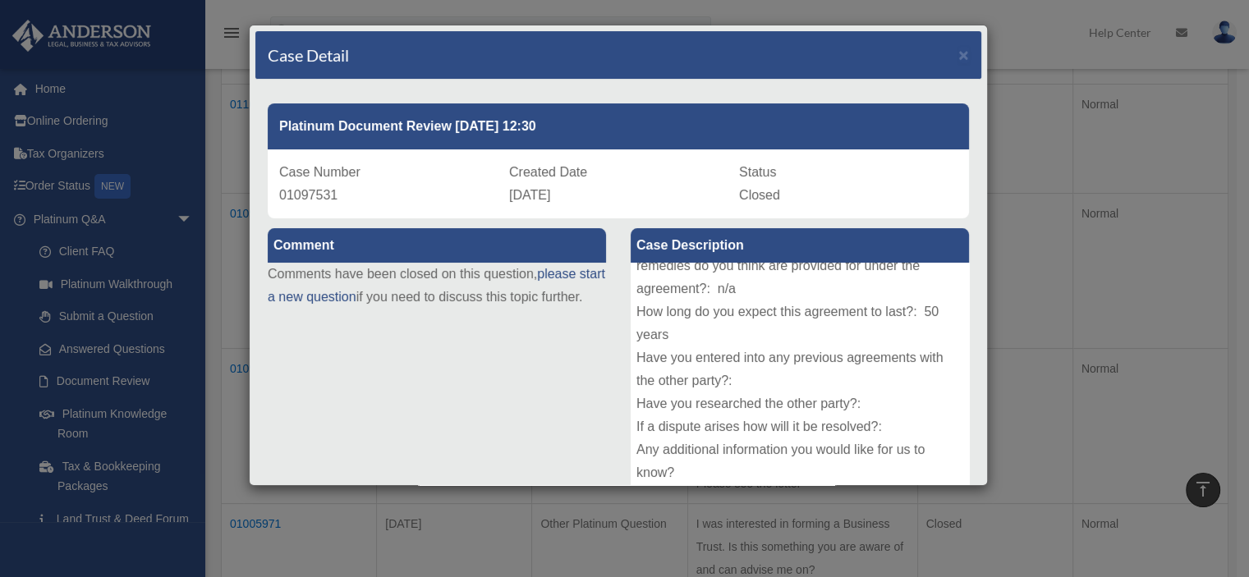
scroll to position [202, 0]
click at [958, 48] on span "×" at bounding box center [963, 54] width 11 height 19
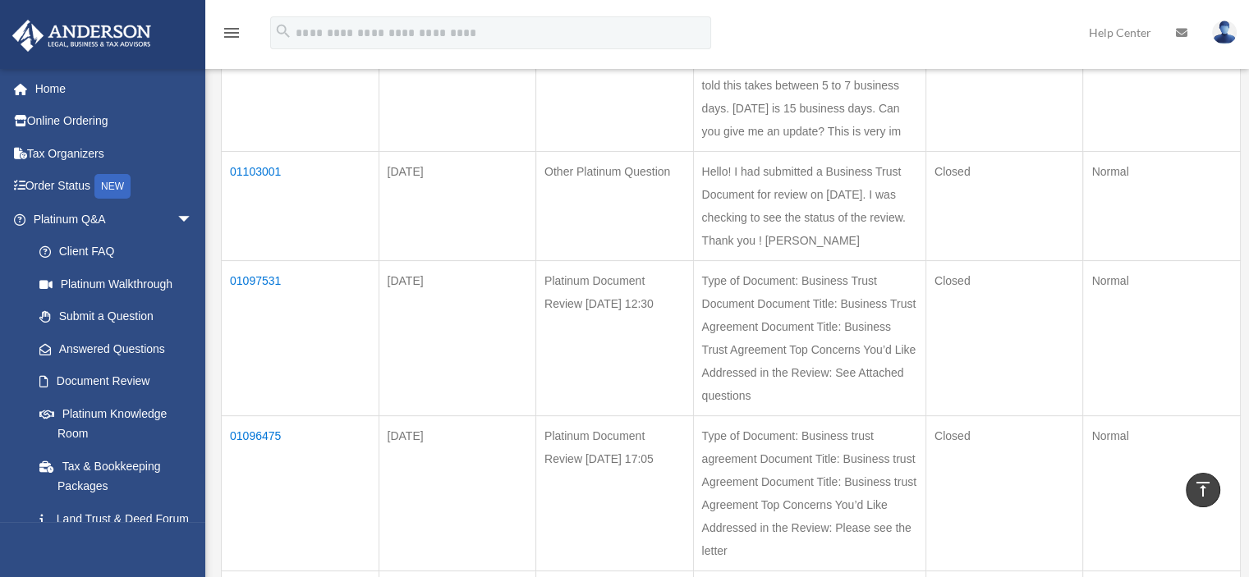
scroll to position [188, 0]
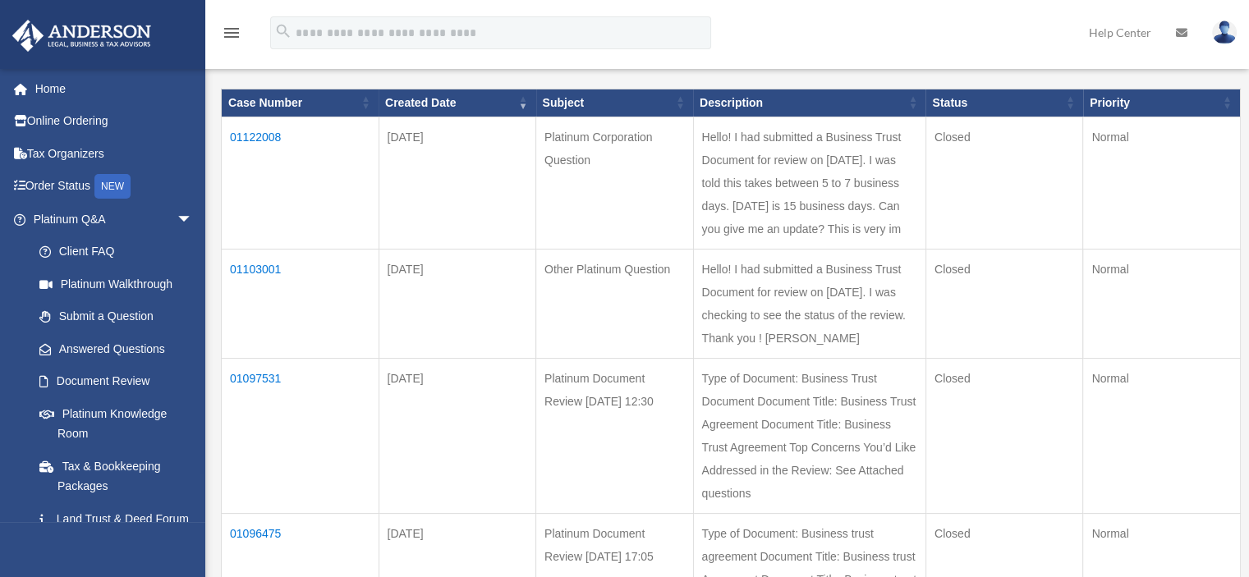
click at [243, 307] on td "01103001" at bounding box center [301, 303] width 158 height 109
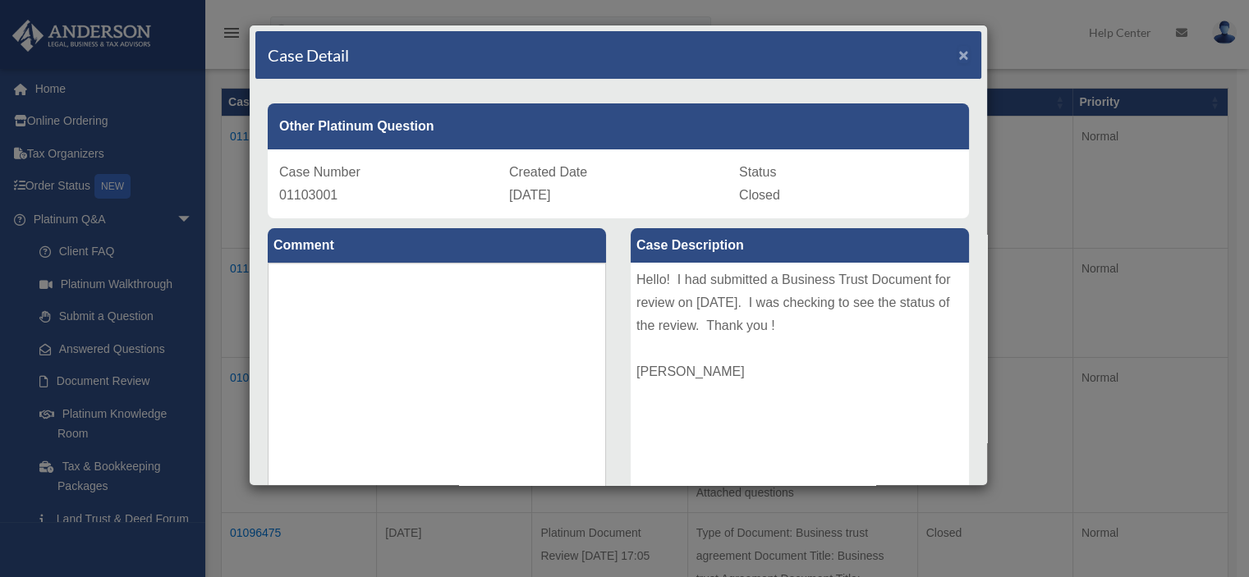
click at [958, 61] on span "×" at bounding box center [963, 54] width 11 height 19
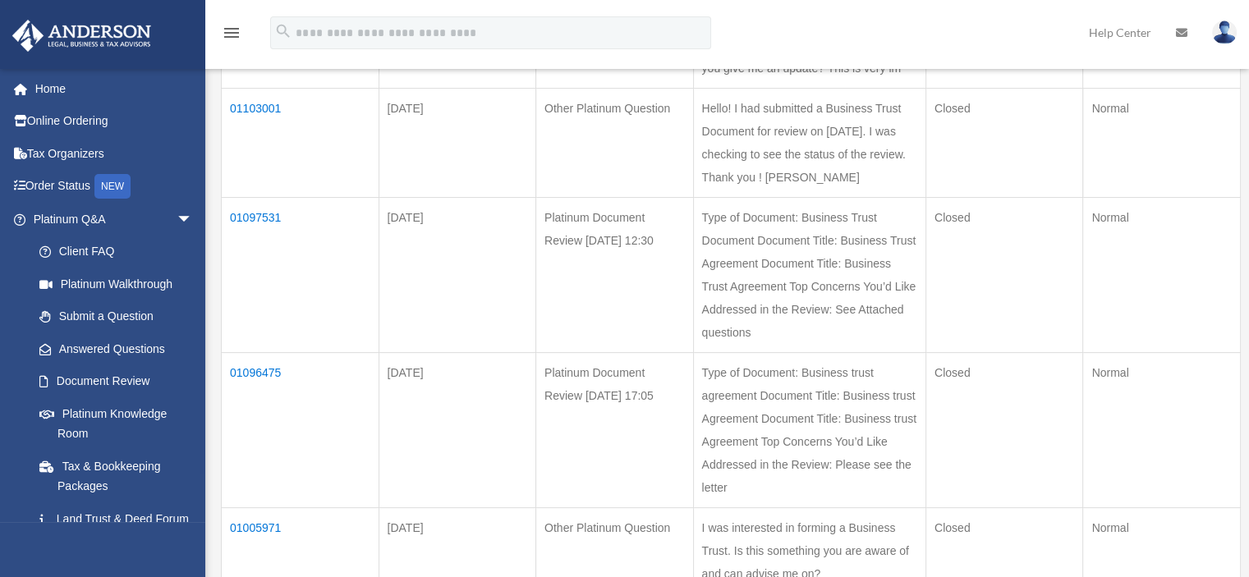
scroll to position [434, 0]
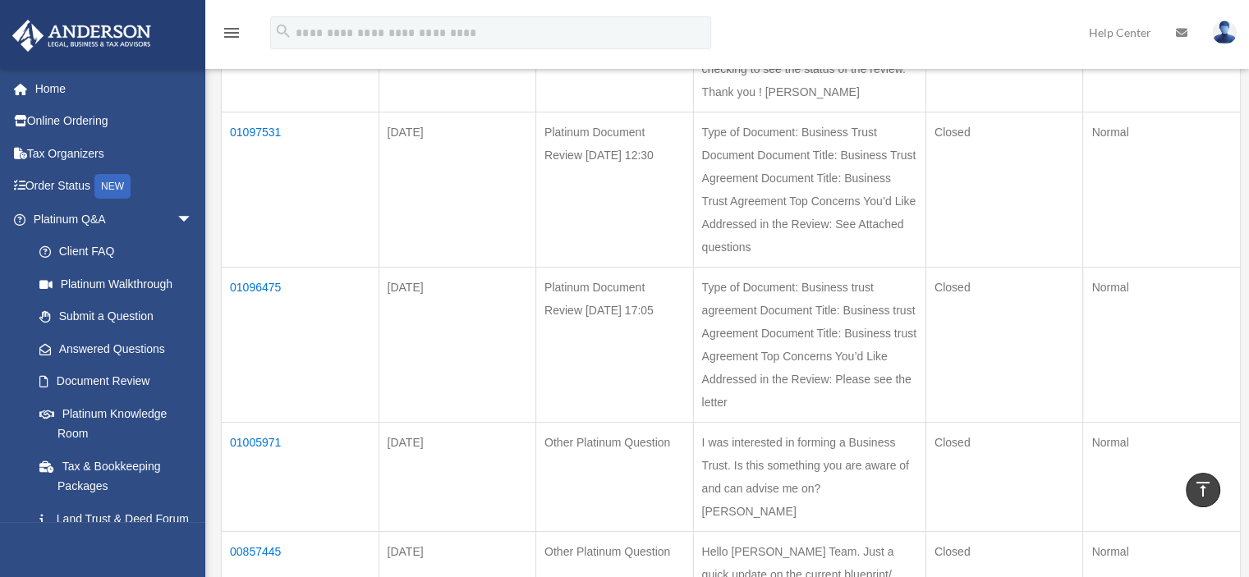
click at [258, 375] on td "01096475" at bounding box center [301, 344] width 158 height 155
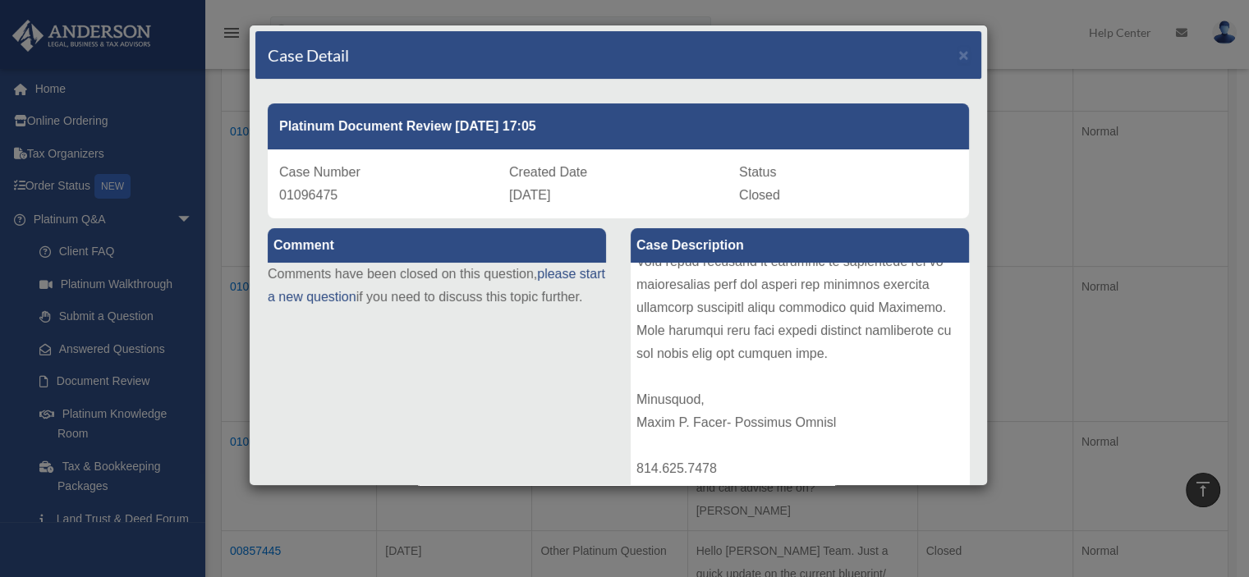
scroll to position [1605, 0]
click at [958, 54] on span "×" at bounding box center [963, 54] width 11 height 19
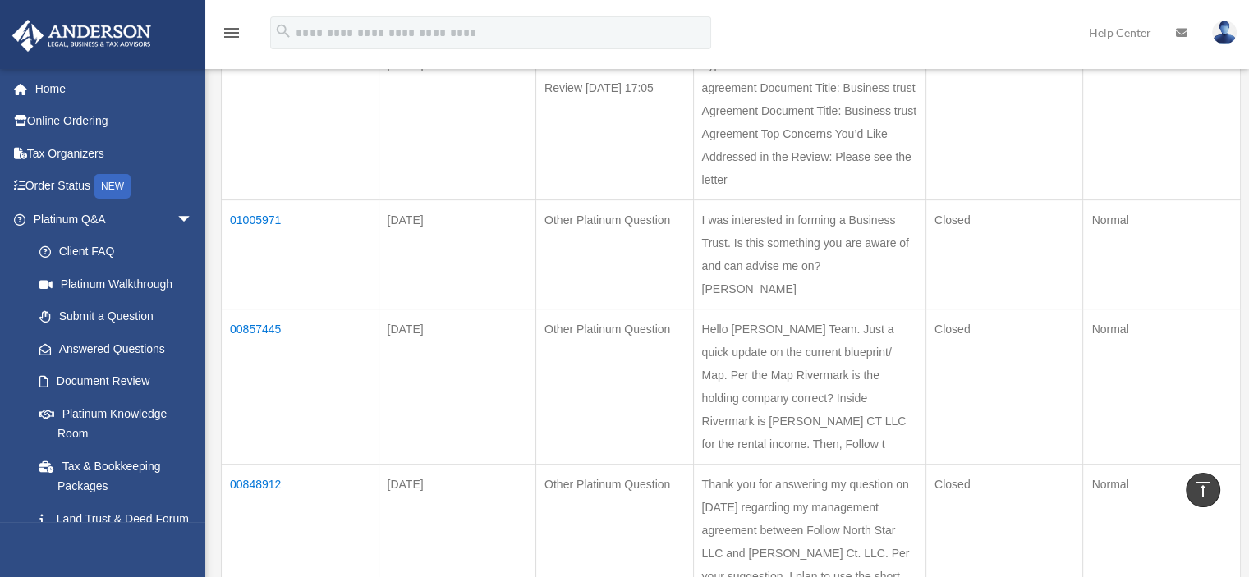
scroll to position [548, 0]
